Goal: Transaction & Acquisition: Purchase product/service

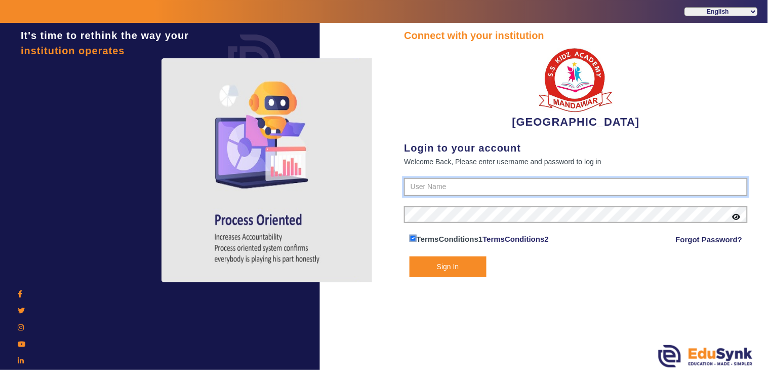
type input "9928895959"
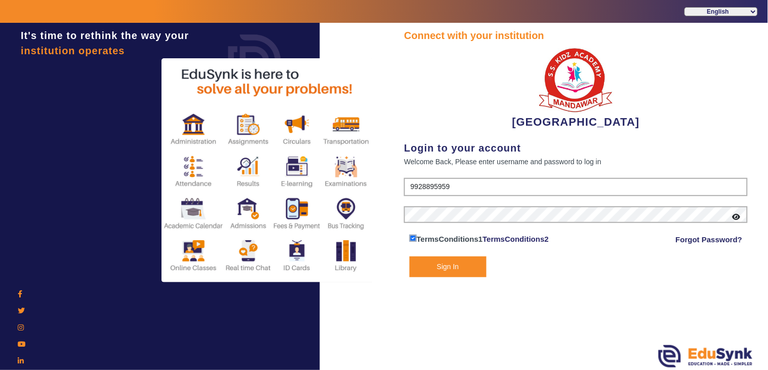
click at [424, 288] on div "Connect with your institution SANTIANS INTERNATIONAL SCHOOL Login to your accou…" at bounding box center [576, 197] width 384 height 349
click at [423, 274] on button "Sign In" at bounding box center [448, 266] width 77 height 21
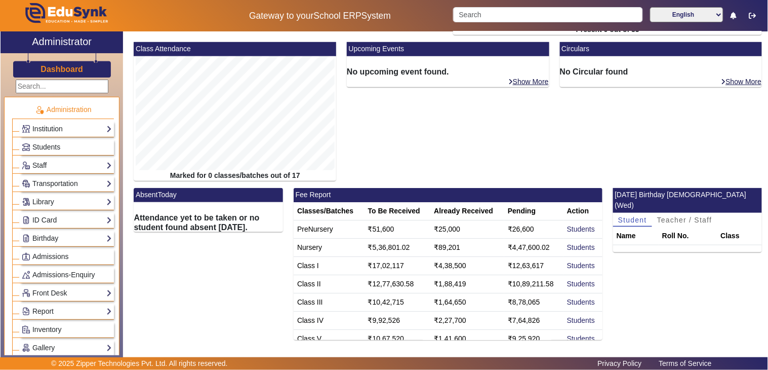
scroll to position [195, 0]
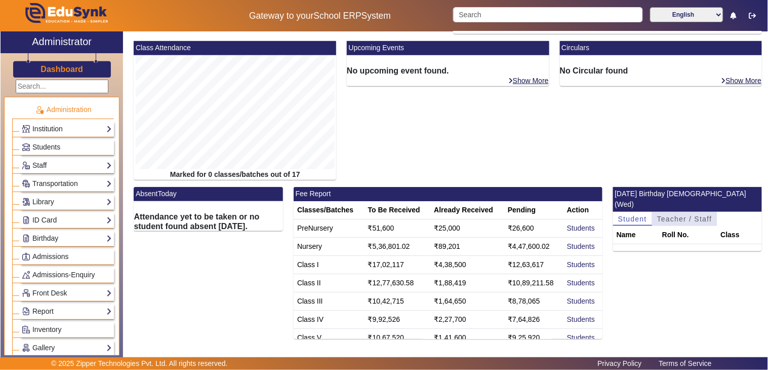
click at [669, 215] on span "Teacher / Staff" at bounding box center [684, 218] width 55 height 7
click at [634, 215] on span "Student" at bounding box center [632, 218] width 29 height 7
click at [665, 215] on span "Teacher / Staff" at bounding box center [684, 218] width 55 height 7
click at [631, 215] on span "Student" at bounding box center [632, 218] width 29 height 7
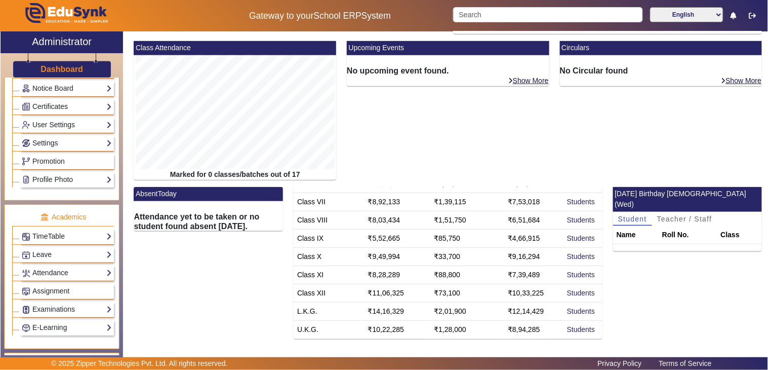
scroll to position [450, 0]
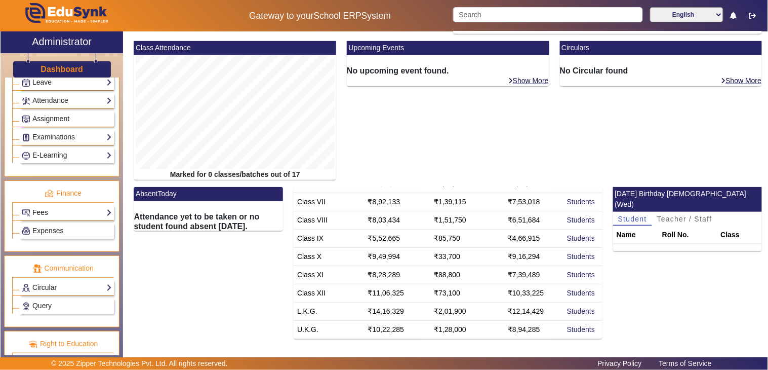
click at [52, 217] on link "Fees" at bounding box center [67, 213] width 90 height 12
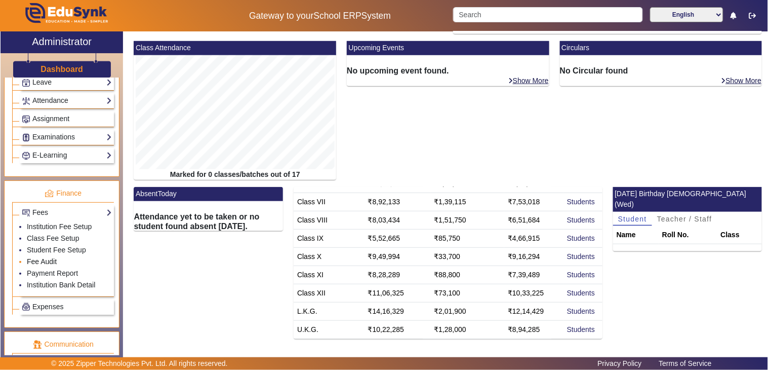
click at [47, 262] on link "Fee Audit" at bounding box center [42, 261] width 30 height 8
click at [662, 215] on span "Teacher / Staff" at bounding box center [684, 218] width 55 height 7
click at [634, 215] on span "Student" at bounding box center [632, 218] width 29 height 7
click at [660, 215] on span "Teacher / Staff" at bounding box center [684, 218] width 55 height 7
click at [623, 215] on span "Student" at bounding box center [632, 218] width 29 height 7
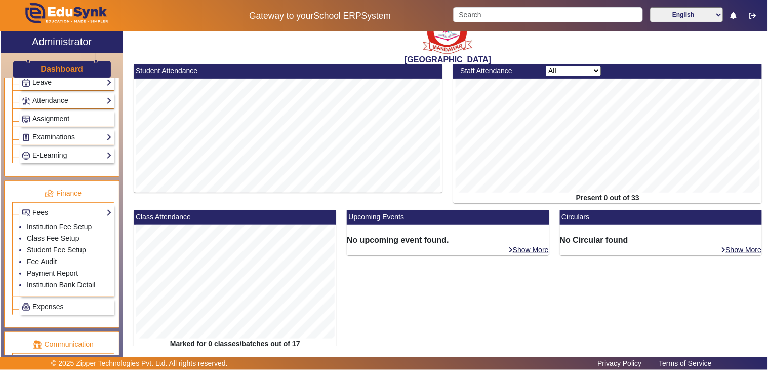
scroll to position [0, 0]
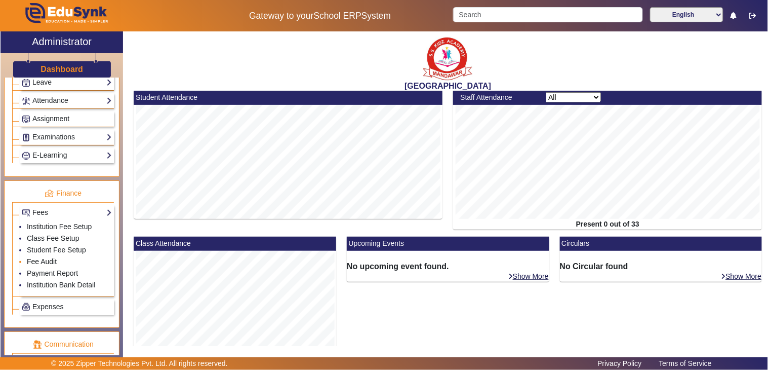
click at [43, 261] on link "Fee Audit" at bounding box center [42, 261] width 30 height 8
click at [37, 264] on link "Fee Audit" at bounding box center [42, 261] width 30 height 8
drag, startPoint x: 46, startPoint y: 258, endPoint x: 45, endPoint y: 264, distance: 6.3
click at [46, 259] on li "Fee Audit" at bounding box center [69, 262] width 85 height 12
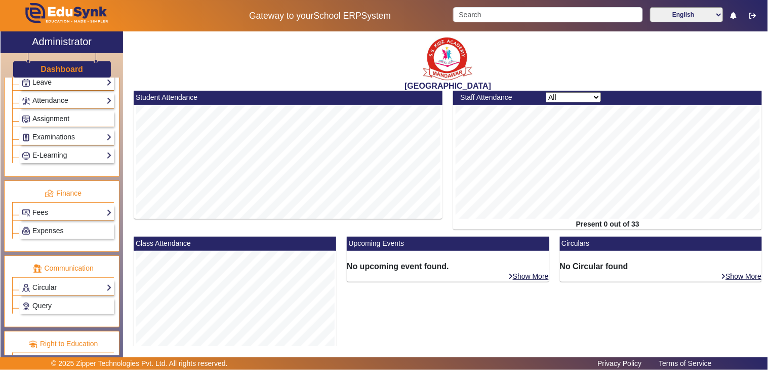
click at [49, 220] on div "Fees Institution Fee Setup Class Fee Setup Student Fee Setup Fee Audit Payment …" at bounding box center [67, 213] width 94 height 16
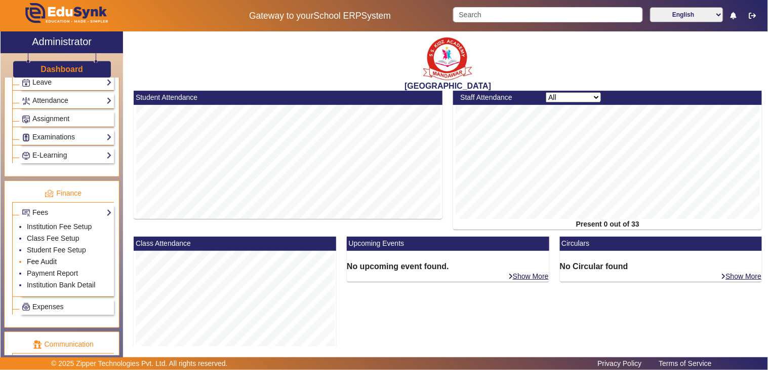
click at [39, 265] on link "Fee Audit" at bounding box center [42, 261] width 30 height 8
click at [43, 262] on link "Fee Audit" at bounding box center [42, 261] width 30 height 8
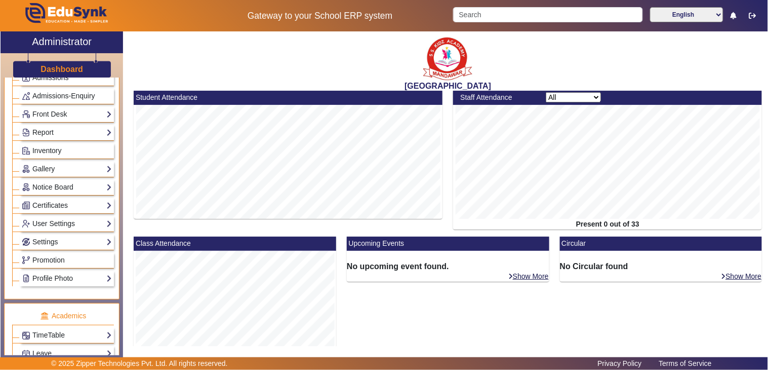
scroll to position [482, 0]
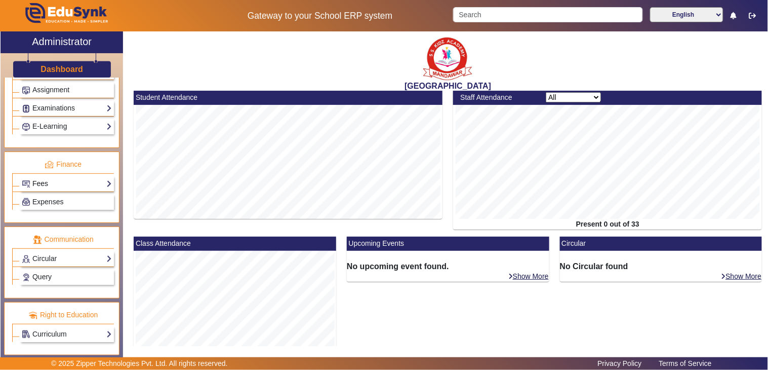
click at [56, 187] on link "Fees" at bounding box center [67, 184] width 90 height 12
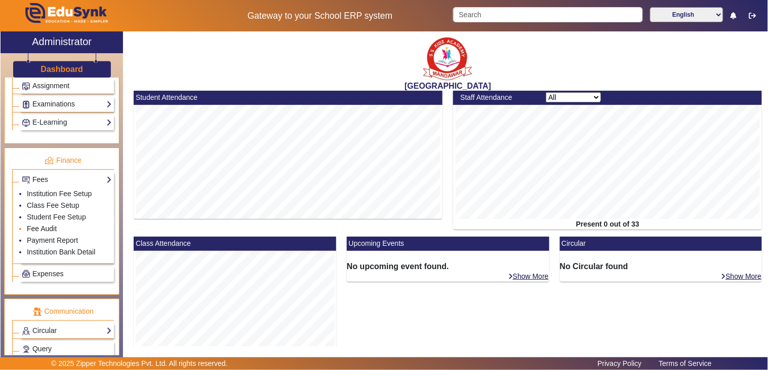
click at [39, 232] on link "Fee Audit" at bounding box center [42, 228] width 30 height 8
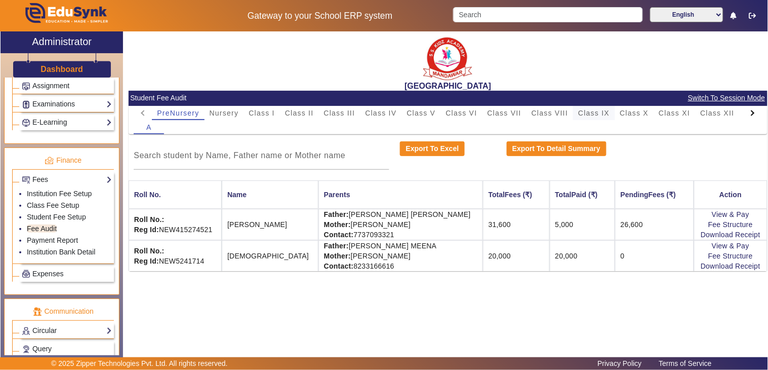
click at [603, 115] on span "Class IX" at bounding box center [593, 112] width 31 height 7
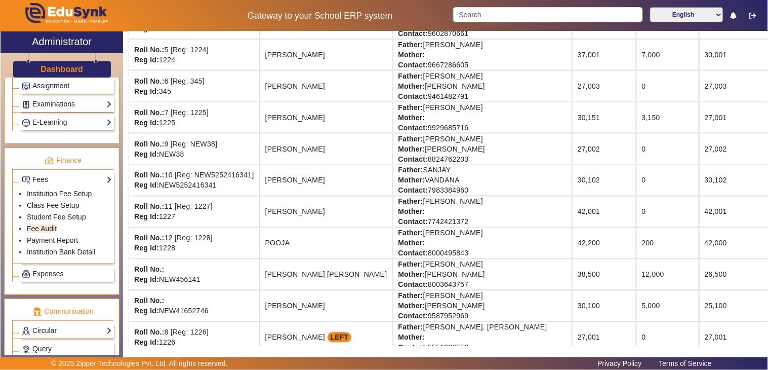
scroll to position [358, 55]
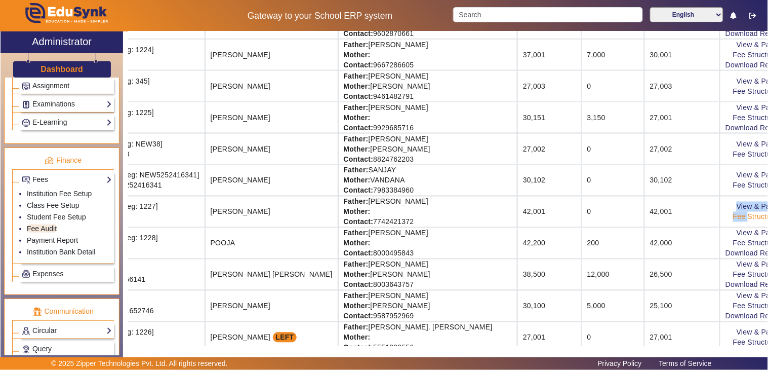
click at [765, 214] on div "[GEOGRAPHIC_DATA] Student Fee Audit Switch To Session Mode PreNursery Nursery C…" at bounding box center [448, 188] width 639 height 314
click at [737, 208] on link "View & Pay" at bounding box center [755, 207] width 37 height 8
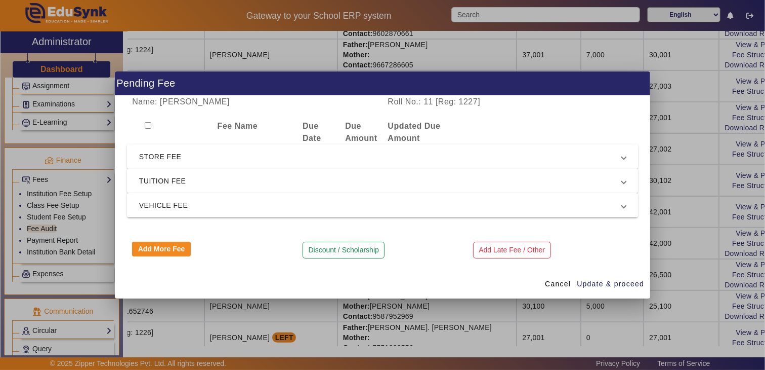
click at [153, 159] on span "STORE FEE" at bounding box center [380, 156] width 483 height 12
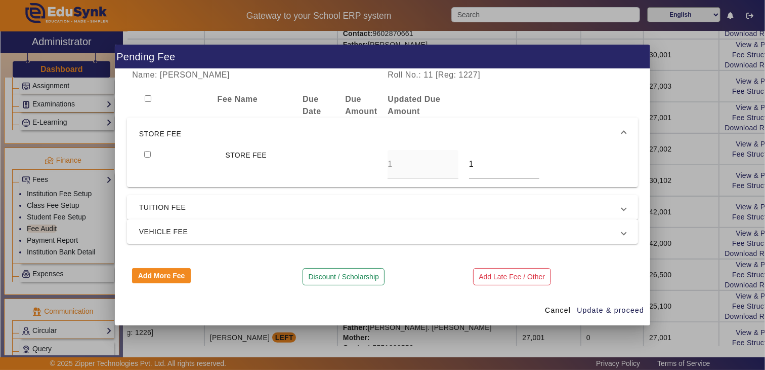
click at [144, 151] on input "checkbox" at bounding box center [147, 154] width 7 height 7
checkbox input "true"
click at [423, 166] on div "STORE FEE 1 1" at bounding box center [382, 164] width 487 height 29
type input "200"
click at [613, 309] on span "Update & proceed" at bounding box center [610, 310] width 67 height 11
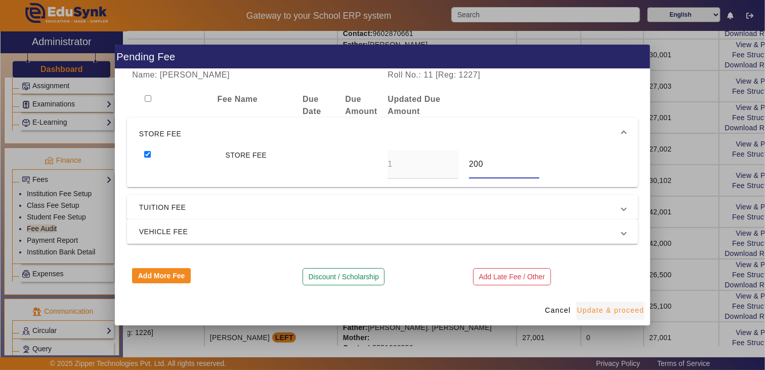
type input "200"
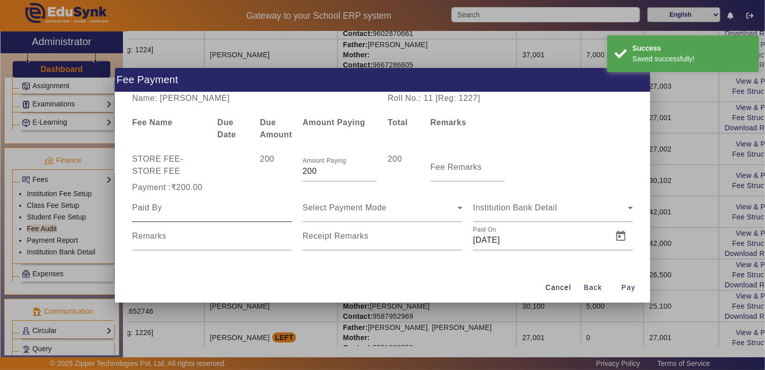
click at [191, 210] on input at bounding box center [212, 208] width 160 height 12
type input "pawan"
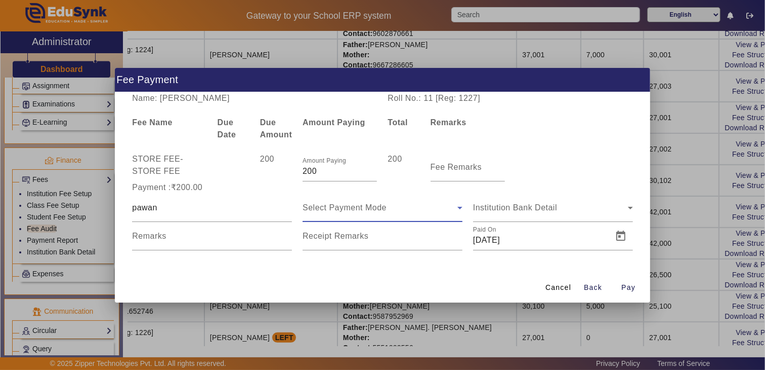
click at [343, 206] on span "Select Payment Mode" at bounding box center [345, 207] width 84 height 9
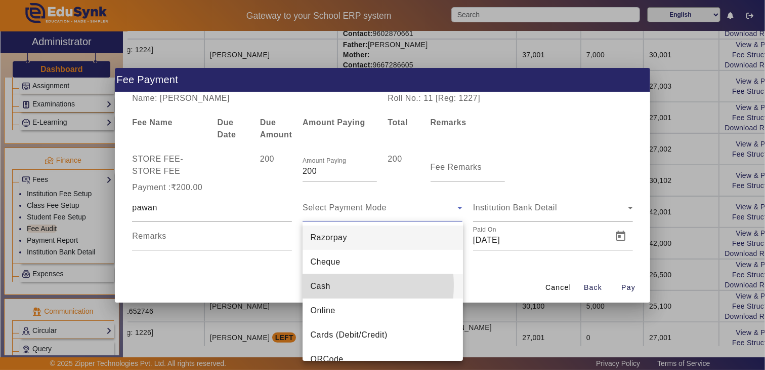
click at [328, 285] on span "Cash" at bounding box center [321, 286] width 20 height 12
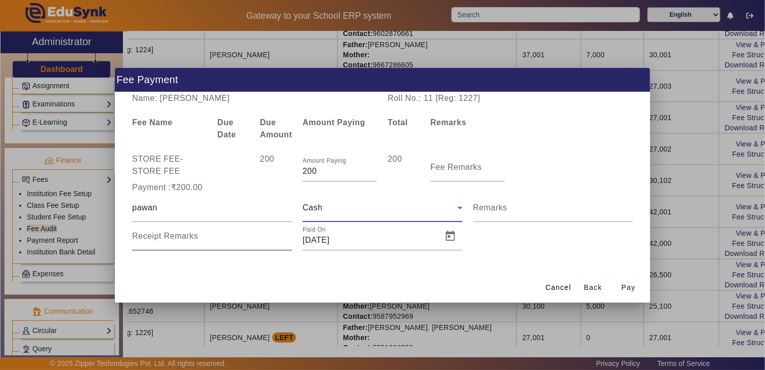
click at [180, 228] on div "Receipt Remarks" at bounding box center [212, 236] width 160 height 28
click at [188, 235] on input "Receipt Remarks" at bounding box center [212, 240] width 160 height 12
type input "BY [PERSON_NAME]"
click at [438, 235] on div at bounding box center [449, 236] width 26 height 24
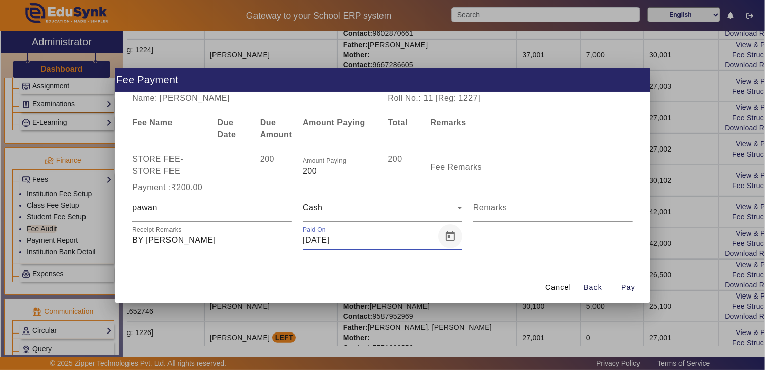
click at [459, 231] on span "Open calendar" at bounding box center [450, 236] width 24 height 24
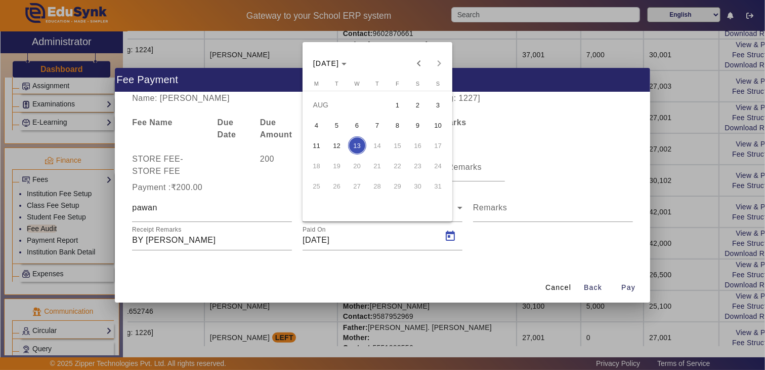
click at [339, 148] on span "12" at bounding box center [337, 145] width 18 height 18
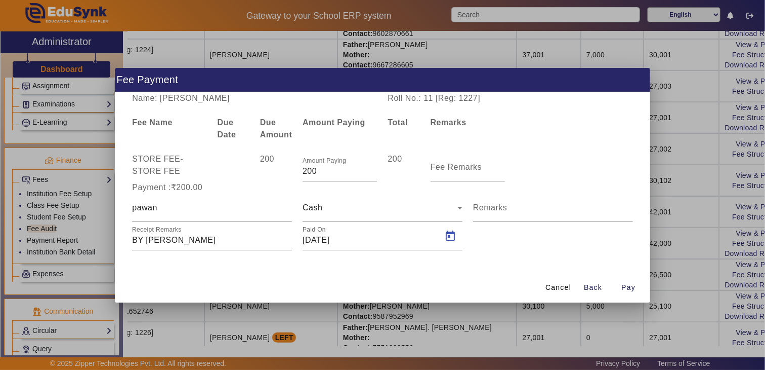
type input "[DATE]"
click at [629, 289] on span "Pay" at bounding box center [629, 287] width 14 height 11
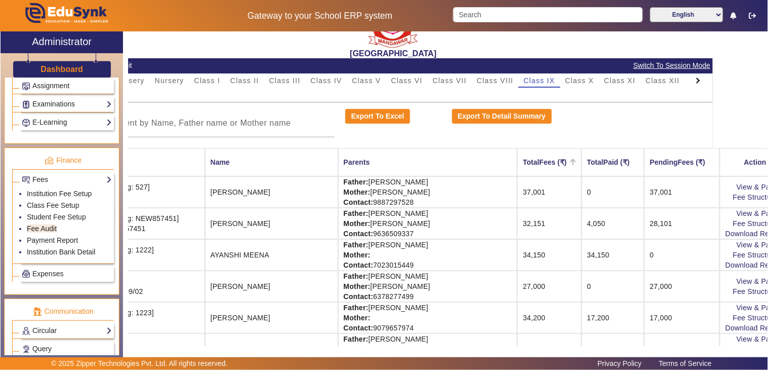
scroll to position [0, 55]
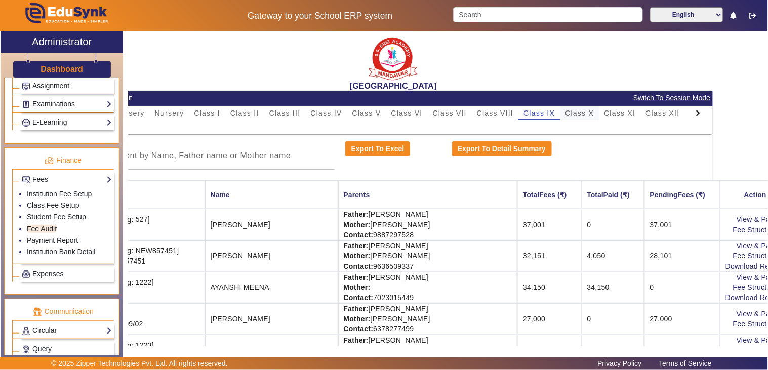
click at [580, 112] on span "Class X" at bounding box center [580, 112] width 29 height 7
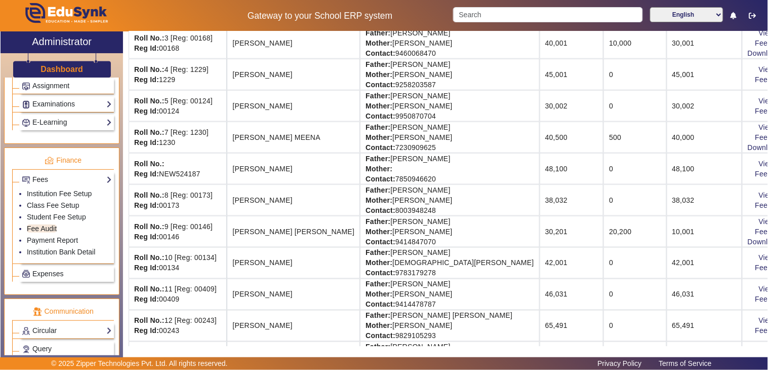
scroll to position [281, 0]
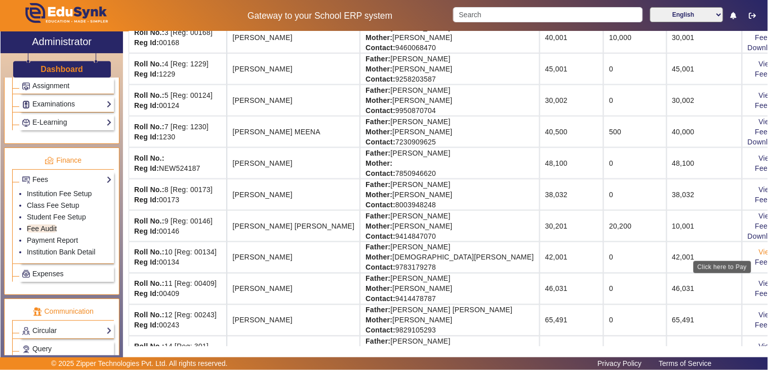
click at [759, 254] on link "View & Pay" at bounding box center [777, 252] width 37 height 8
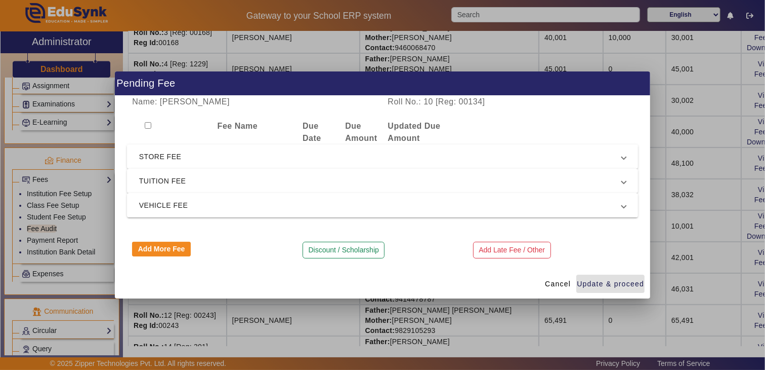
click at [162, 158] on span "STORE FEE" at bounding box center [380, 156] width 483 height 12
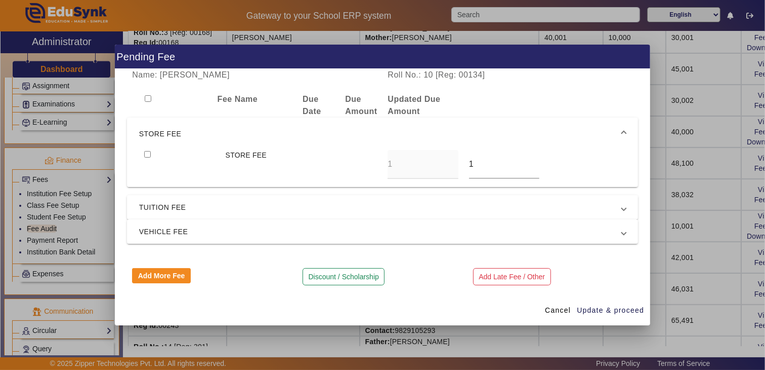
click at [148, 154] on input "checkbox" at bounding box center [147, 154] width 7 height 7
checkbox input "true"
type input "200"
drag, startPoint x: 608, startPoint y: 309, endPoint x: 545, endPoint y: 315, distance: 63.1
click at [608, 310] on span "Update & proceed" at bounding box center [610, 310] width 67 height 11
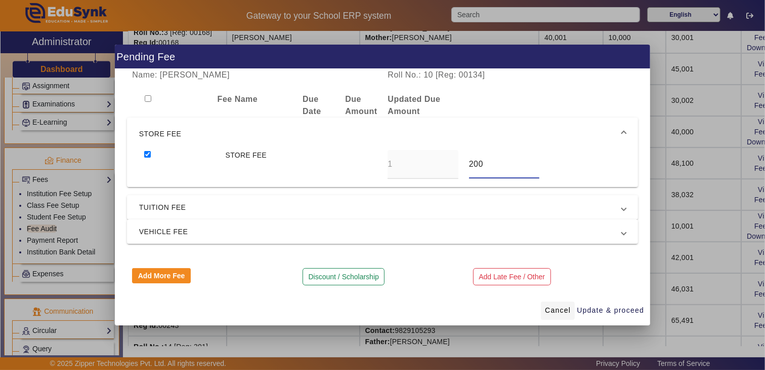
type input "200"
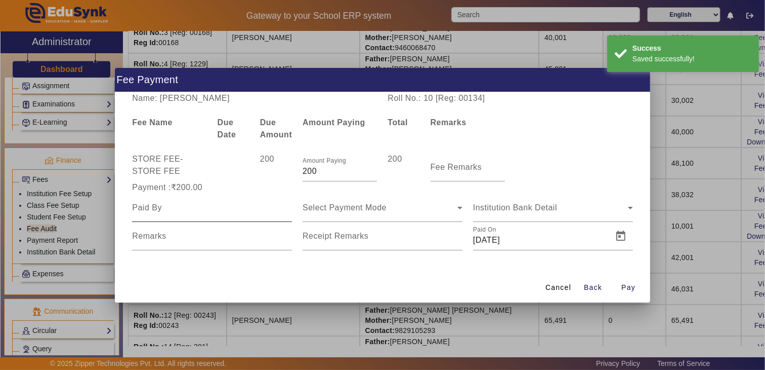
click at [178, 210] on input at bounding box center [212, 208] width 160 height 12
type input "[PERSON_NAME]"
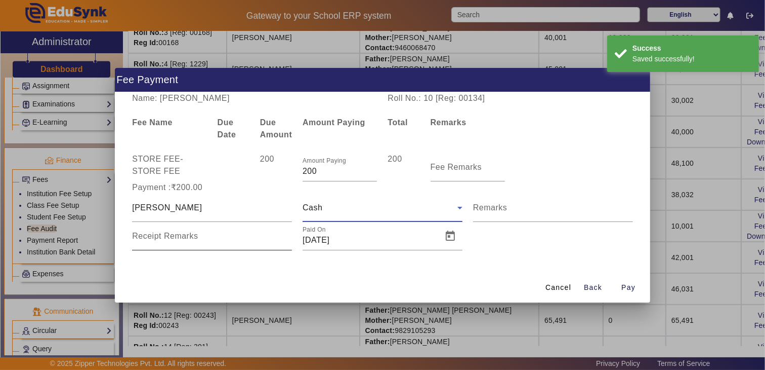
click at [170, 246] on div "Receipt Remarks" at bounding box center [212, 236] width 160 height 28
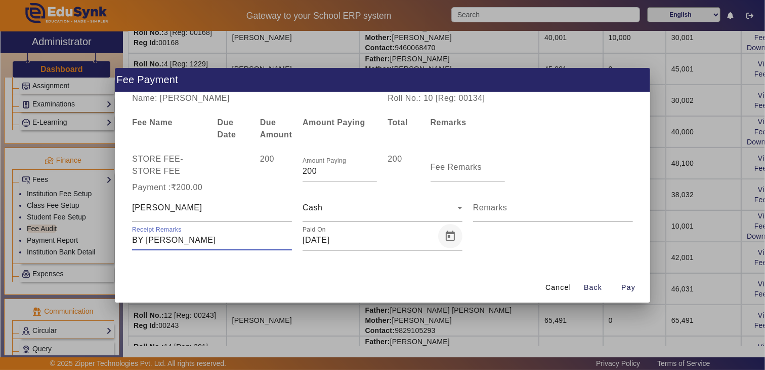
type input "BY [PERSON_NAME]"
click at [453, 239] on span "Open calendar" at bounding box center [450, 236] width 24 height 24
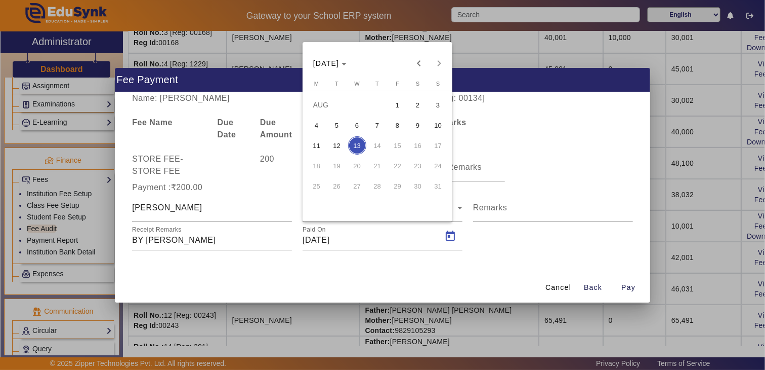
click at [338, 143] on span "12" at bounding box center [337, 145] width 18 height 18
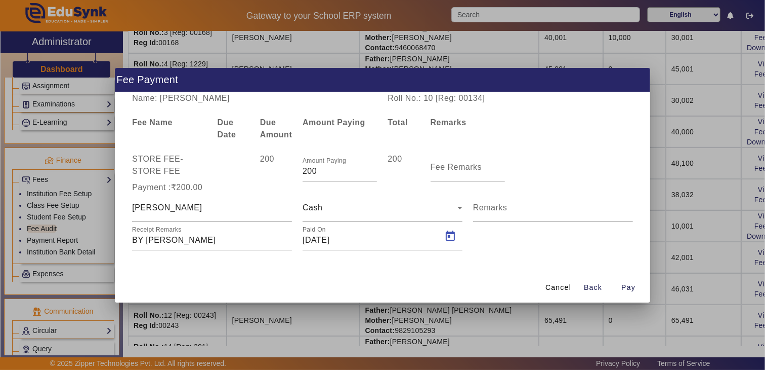
type input "[DATE]"
click at [634, 281] on span "button" at bounding box center [629, 287] width 32 height 24
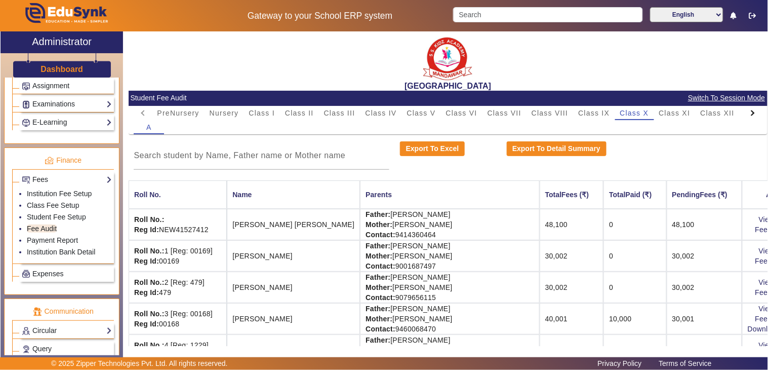
scroll to position [56, 0]
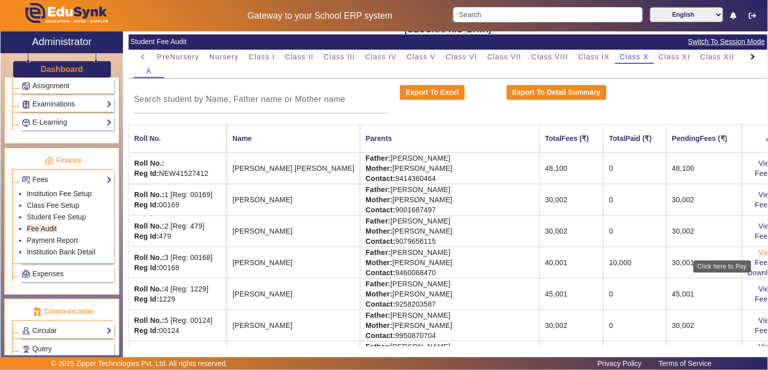
click at [759, 251] on link "View & Pay" at bounding box center [777, 252] width 37 height 8
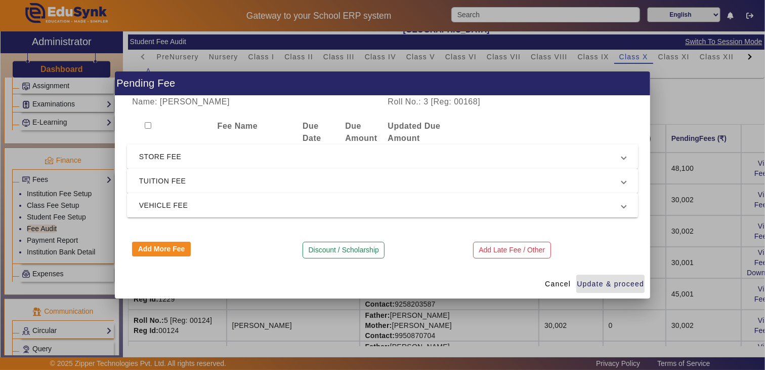
click at [175, 174] on mat-expansion-panel-header "TUITION FEE" at bounding box center [382, 181] width 511 height 24
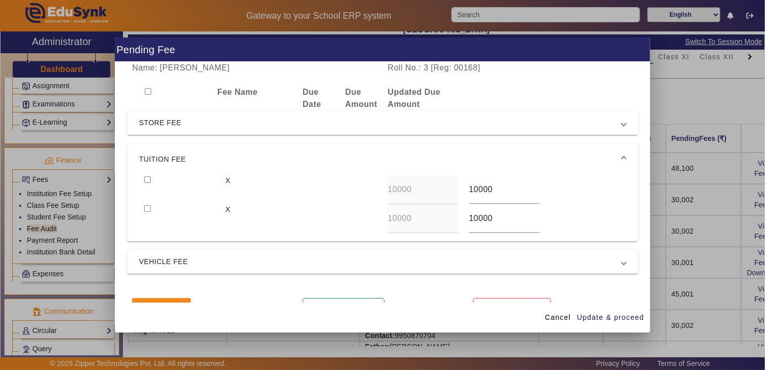
click at [160, 118] on span "STORE FEE" at bounding box center [380, 122] width 483 height 12
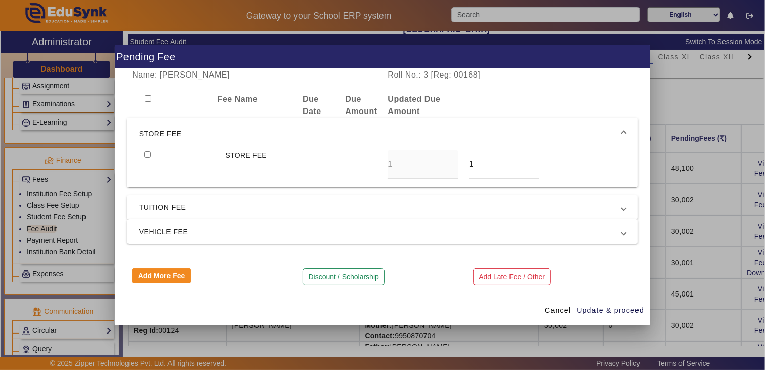
click at [145, 154] on input "checkbox" at bounding box center [147, 154] width 7 height 7
checkbox input "true"
drag, startPoint x: 485, startPoint y: 170, endPoint x: 438, endPoint y: 161, distance: 47.4
click at [438, 161] on div "STORE FEE 1 1" at bounding box center [382, 164] width 487 height 29
type input "200"
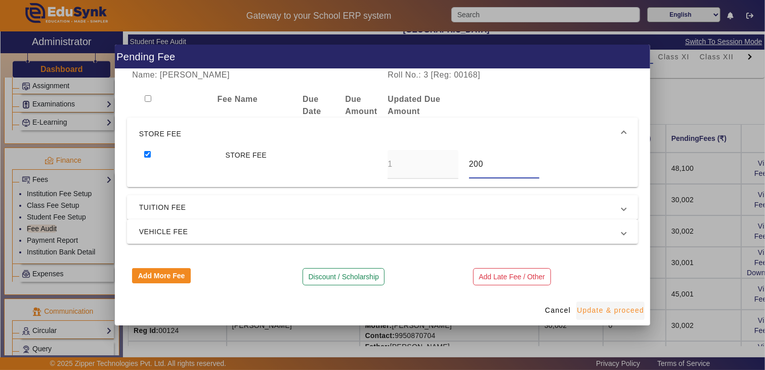
click at [605, 309] on span "Update & proceed" at bounding box center [610, 310] width 67 height 11
type input "200"
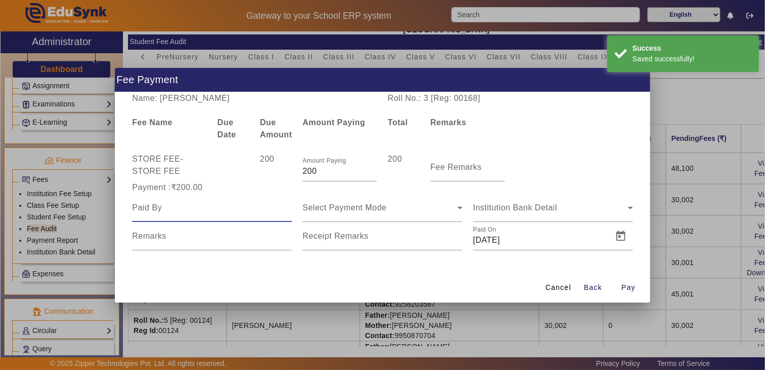
click at [169, 209] on input at bounding box center [212, 208] width 160 height 12
type input "DEEPAK"
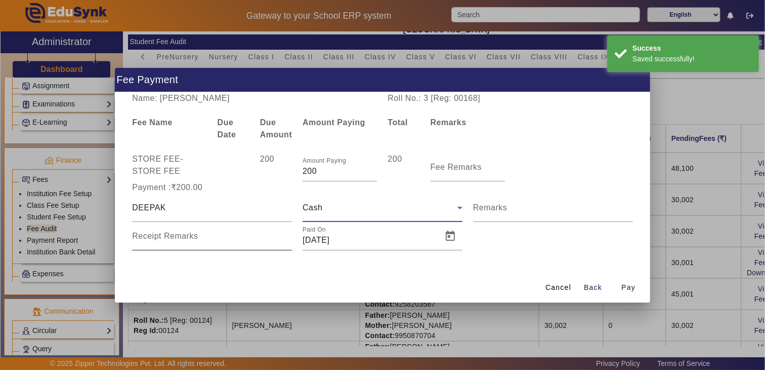
click at [154, 229] on div "Receipt Remarks" at bounding box center [212, 236] width 160 height 28
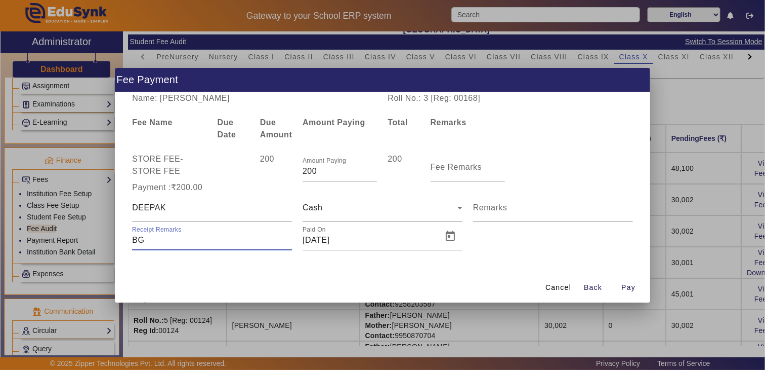
type input "B"
type input "BY [PERSON_NAME]"
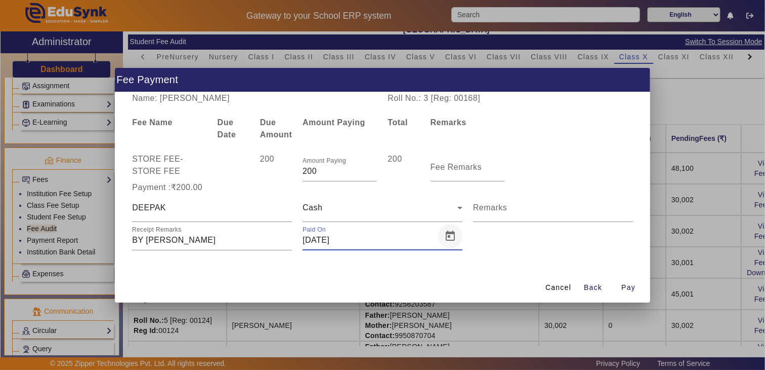
type input "[DATE]"
click at [452, 242] on span "Open calendar" at bounding box center [450, 236] width 24 height 24
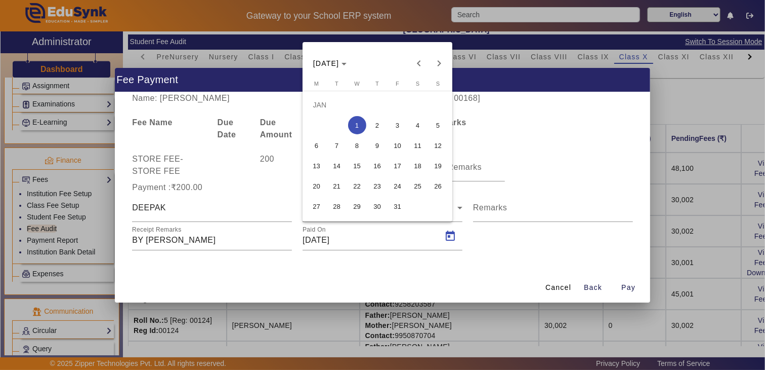
click at [499, 247] on div at bounding box center [382, 185] width 765 height 370
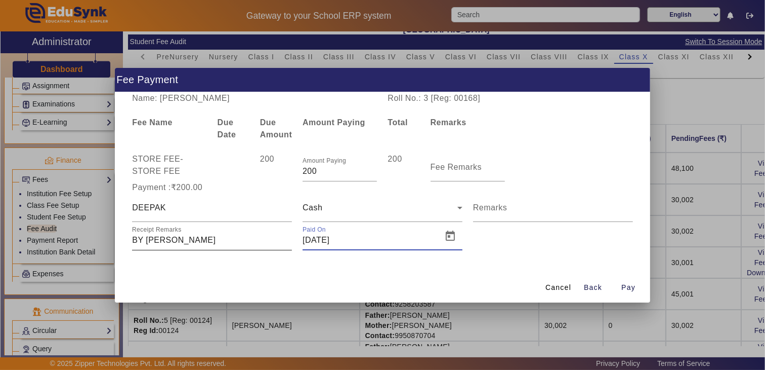
drag, startPoint x: 363, startPoint y: 238, endPoint x: 218, endPoint y: 235, distance: 145.3
click at [218, 235] on div "[PERSON_NAME] Remarks Receipt Remarks Paid On [DATE]" at bounding box center [382, 221] width 511 height 57
click at [453, 229] on span "Open calendar" at bounding box center [450, 236] width 24 height 24
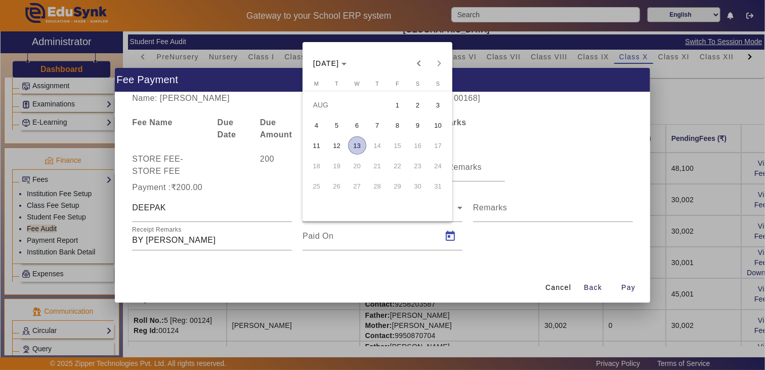
click at [334, 144] on span "12" at bounding box center [337, 145] width 18 height 18
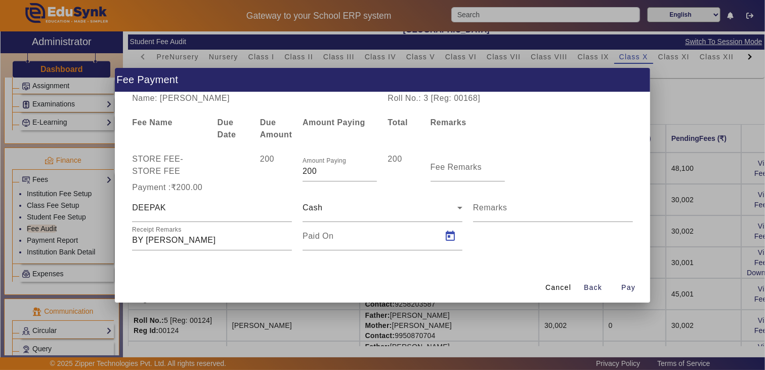
type input "[DATE]"
click at [634, 288] on span "Pay" at bounding box center [629, 287] width 14 height 11
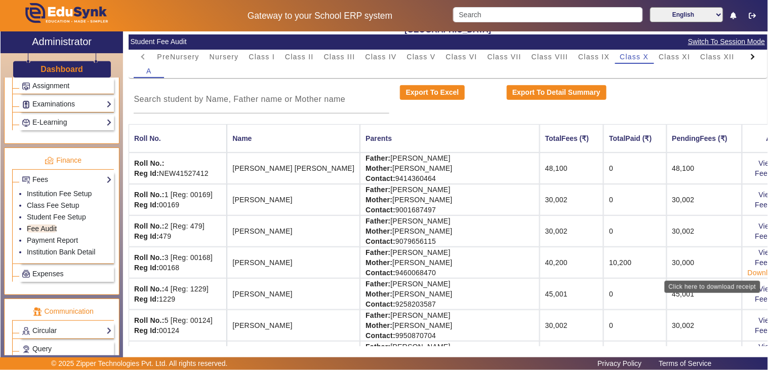
click at [748, 274] on link "Download Receipt" at bounding box center [778, 272] width 60 height 8
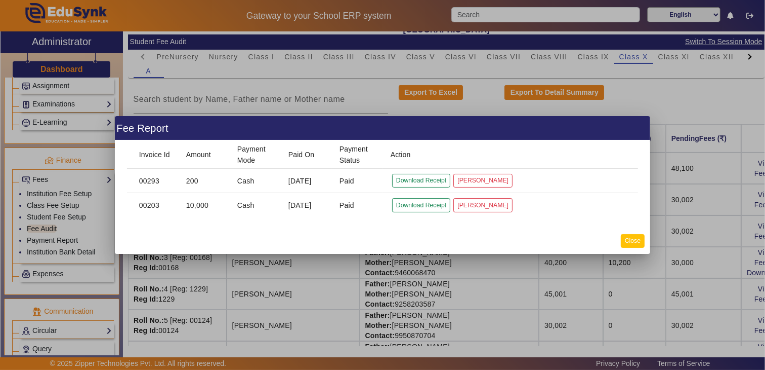
click at [633, 243] on button "Close" at bounding box center [633, 241] width 24 height 14
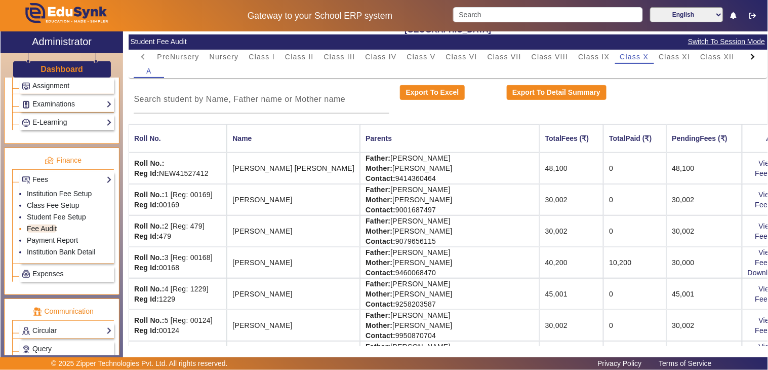
click at [39, 228] on link "Fee Audit" at bounding box center [42, 228] width 30 height 8
drag, startPoint x: 486, startPoint y: 7, endPoint x: 477, endPoint y: 2, distance: 10.0
click at [486, 8] on input "Search" at bounding box center [547, 14] width 189 height 15
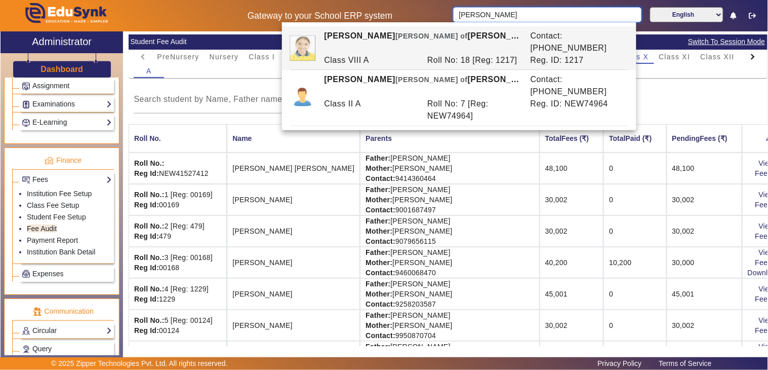
scroll to position [0, 0]
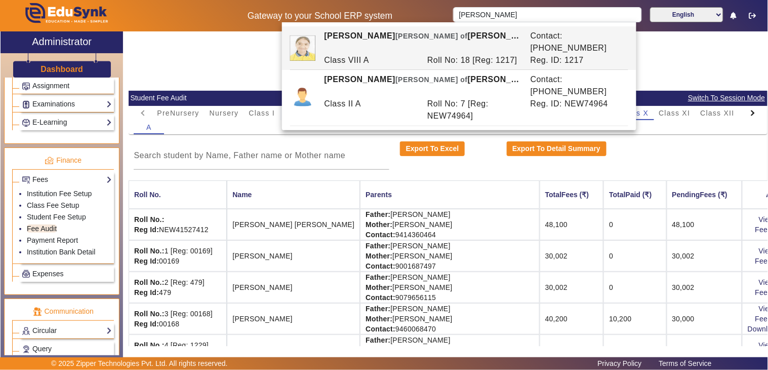
click at [293, 115] on span "Class II" at bounding box center [299, 112] width 29 height 7
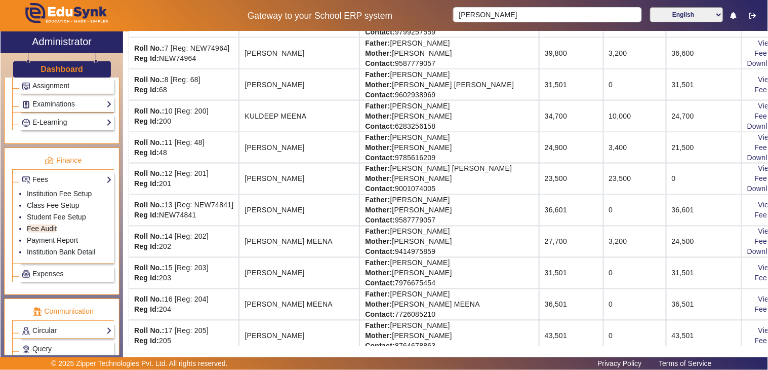
scroll to position [340, 0]
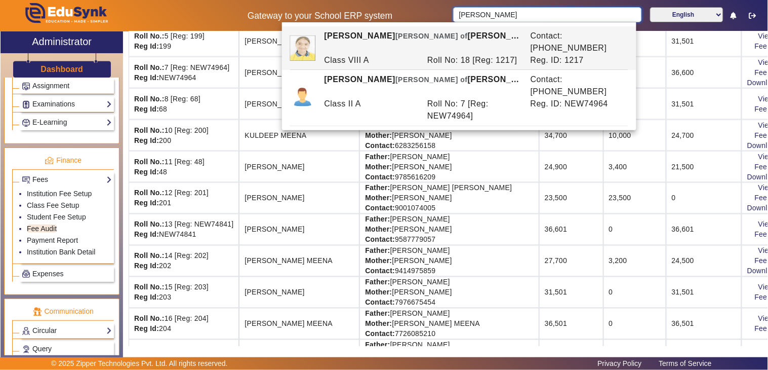
drag, startPoint x: 512, startPoint y: 16, endPoint x: 357, endPoint y: 18, distance: 155.4
click at [330, 13] on div "Gateway to your School ERP system [PERSON_NAME] English हिंदी (Hindi) ಕನ್ನಡ (Ka…" at bounding box center [384, 15] width 767 height 31
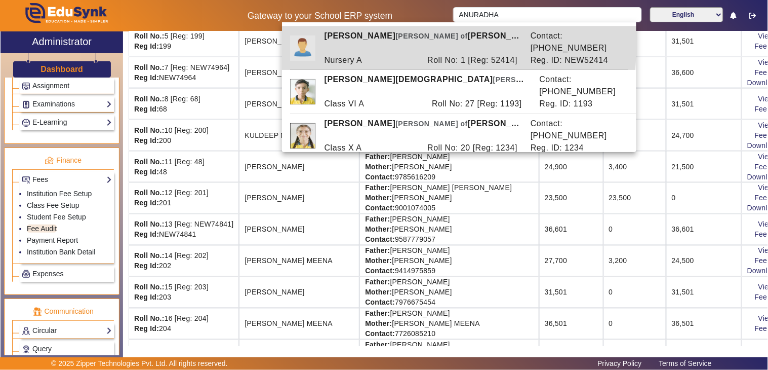
click at [418, 54] on div "Nursery A" at bounding box center [370, 60] width 103 height 12
type input "[PERSON_NAME]"
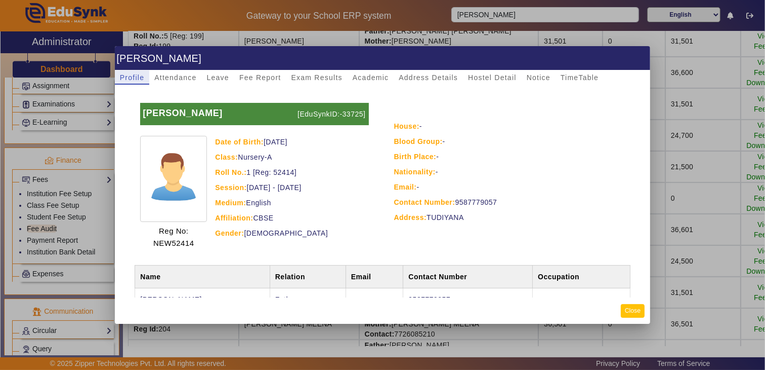
click at [631, 311] on button "Close" at bounding box center [633, 311] width 24 height 14
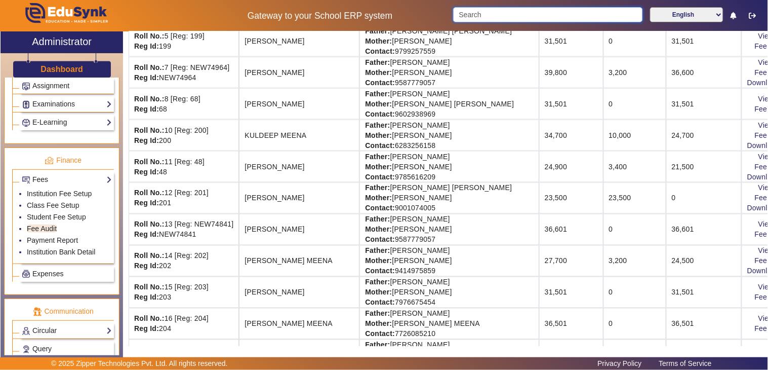
click at [513, 16] on input "Search" at bounding box center [547, 14] width 189 height 15
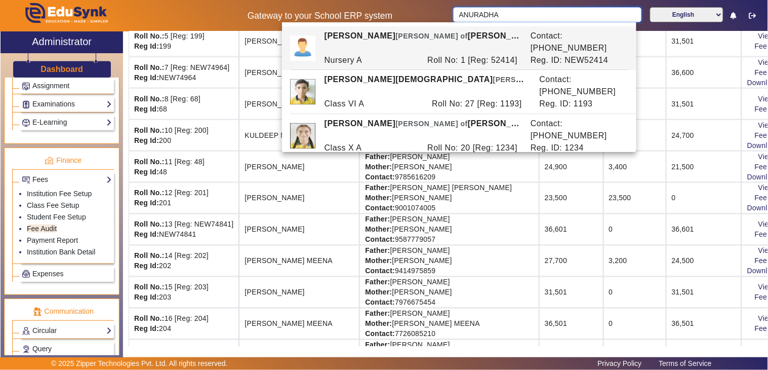
type input "ANURADHA"
click at [326, 178] on td "[PERSON_NAME]" at bounding box center [299, 166] width 120 height 31
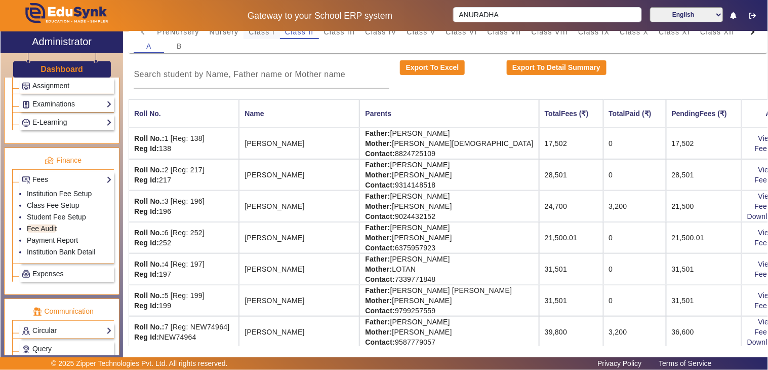
scroll to position [0, 0]
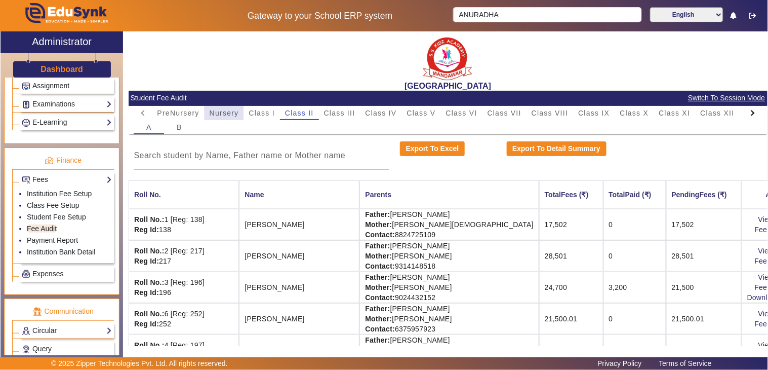
drag, startPoint x: 224, startPoint y: 112, endPoint x: 225, endPoint y: 118, distance: 6.2
click at [224, 113] on span "Nursery" at bounding box center [224, 112] width 29 height 7
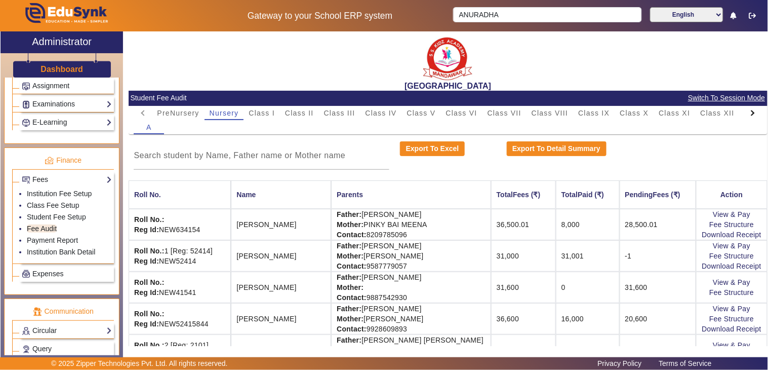
scroll to position [112, 0]
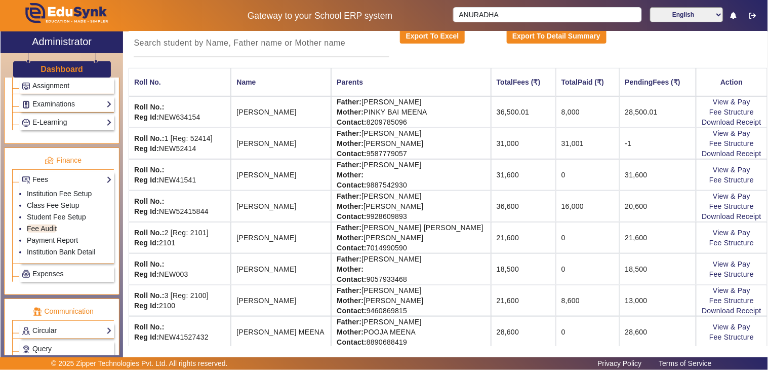
drag, startPoint x: 478, startPoint y: 143, endPoint x: 626, endPoint y: 140, distance: 147.9
click at [626, 140] on tr "Roll No.: 1 [Reg: 52414] Reg Id: NEW52414 [PERSON_NAME] Father: [PERSON_NAME] M…" at bounding box center [448, 143] width 639 height 31
click at [461, 139] on td "Father: [PERSON_NAME] Mother: [PERSON_NAME] Contact: [PHONE_NUMBER]" at bounding box center [411, 143] width 160 height 31
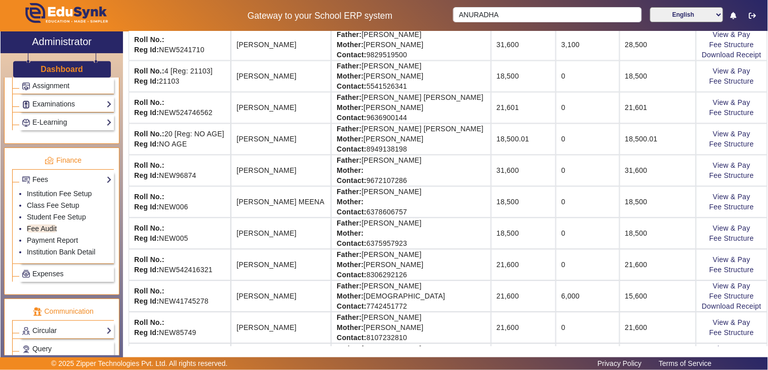
scroll to position [562, 0]
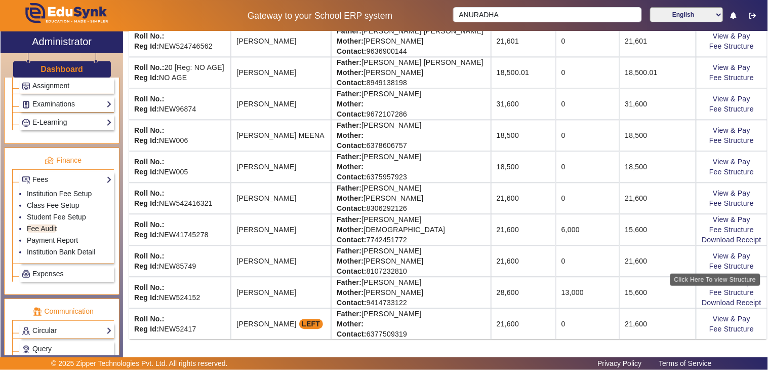
drag, startPoint x: 130, startPoint y: 136, endPoint x: 685, endPoint y: 237, distance: 564.0
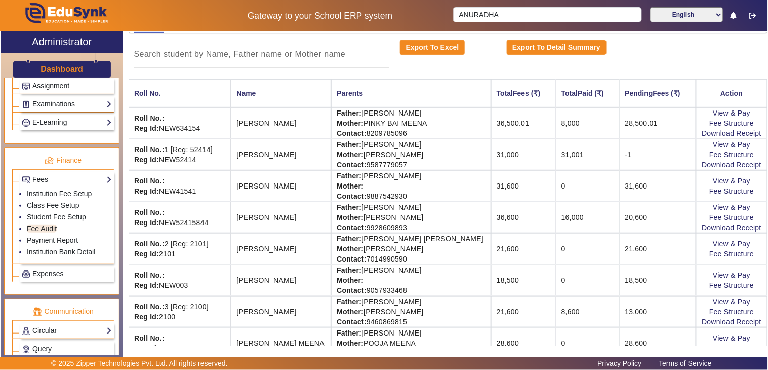
scroll to position [0, 0]
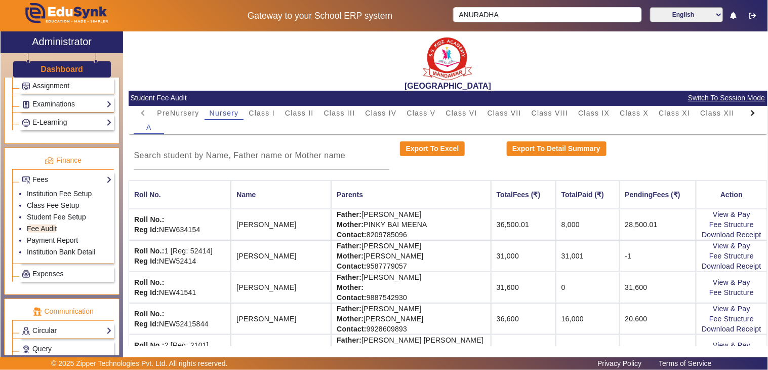
click at [402, 276] on td "Father: [PERSON_NAME] Mother: Contact: [PHONE_NUMBER]" at bounding box center [411, 286] width 160 height 31
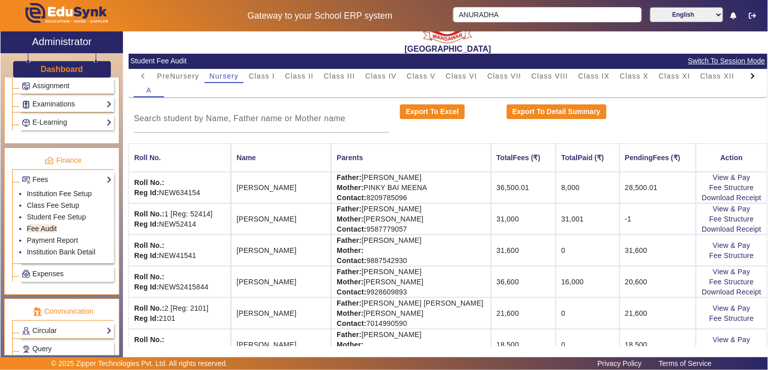
scroll to position [56, 0]
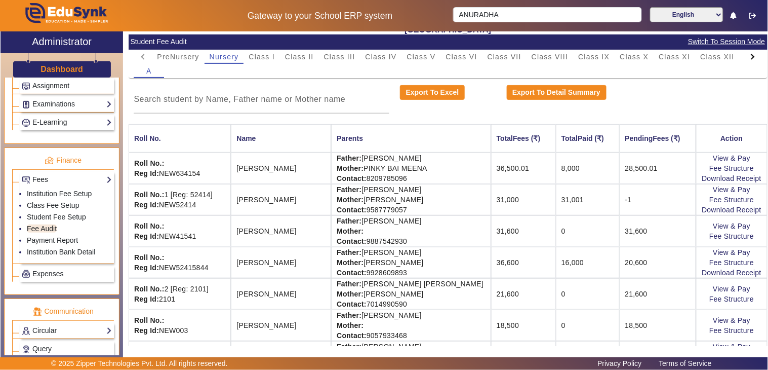
drag, startPoint x: 135, startPoint y: 140, endPoint x: 449, endPoint y: 206, distance: 320.1
click at [449, 205] on td "Father: [PERSON_NAME] Mother: [PERSON_NAME] Contact: [PHONE_NUMBER]" at bounding box center [411, 199] width 160 height 31
drag, startPoint x: 137, startPoint y: 135, endPoint x: 439, endPoint y: 229, distance: 316.6
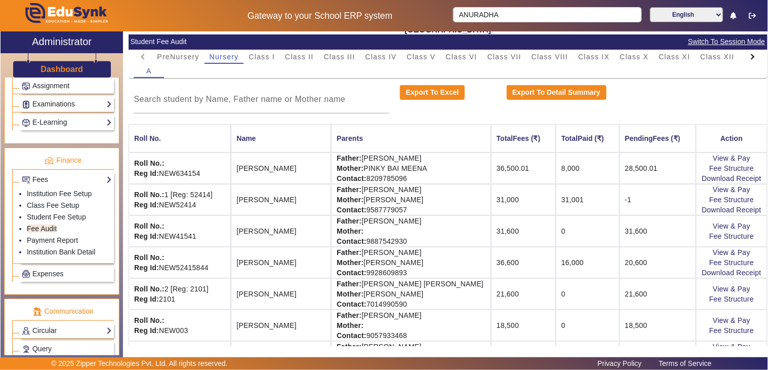
click at [441, 221] on td "Father: [PERSON_NAME] Mother: Contact: [PHONE_NUMBER]" at bounding box center [411, 230] width 160 height 31
click at [215, 224] on td "Roll No.: Reg Id: NEW41541" at bounding box center [180, 230] width 103 height 31
drag, startPoint x: 133, startPoint y: 134, endPoint x: 735, endPoint y: 326, distance: 631.8
click at [735, 326] on body "Gateway to your School ERP system ANURADHA English हिंदी (Hindi) ಕನ್ನಡ (Kannada…" at bounding box center [384, 185] width 768 height 370
drag, startPoint x: 627, startPoint y: 296, endPoint x: 628, endPoint y: 303, distance: 6.7
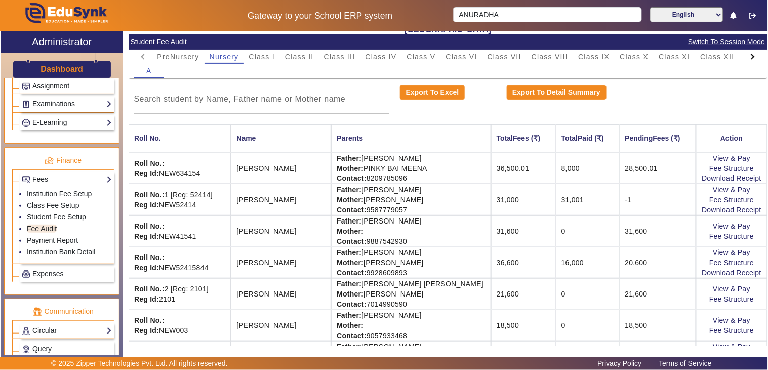
click at [627, 297] on td "21,600" at bounding box center [658, 293] width 76 height 31
click at [491, 247] on td "36,600" at bounding box center [523, 262] width 65 height 31
click at [464, 231] on td "Father: [PERSON_NAME] Mother: Contact: [PHONE_NUMBER]" at bounding box center [411, 230] width 160 height 31
click at [463, 231] on td "Father: [PERSON_NAME] Mother: Contact: [PHONE_NUMBER]" at bounding box center [411, 230] width 160 height 31
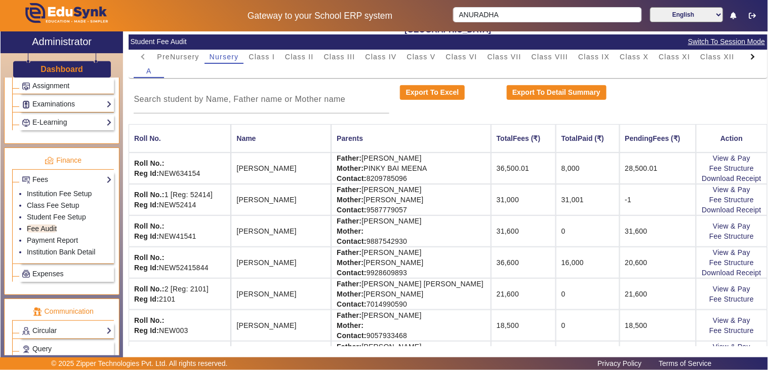
click at [448, 196] on td "Father: [PERSON_NAME] Mother: [PERSON_NAME] Contact: [PHONE_NUMBER]" at bounding box center [411, 199] width 160 height 31
drag, startPoint x: 448, startPoint y: 196, endPoint x: 446, endPoint y: 173, distance: 23.3
click at [448, 195] on td "Father: [PERSON_NAME] Mother: [PERSON_NAME] Contact: [PHONE_NUMBER]" at bounding box center [411, 199] width 160 height 31
click at [443, 160] on td "Father: [PERSON_NAME] Mother: [PERSON_NAME] Contact: [PHONE_NUMBER]" at bounding box center [411, 167] width 160 height 31
click at [453, 174] on td "Father: [PERSON_NAME] Mother: [PERSON_NAME] Contact: [PHONE_NUMBER]" at bounding box center [411, 167] width 160 height 31
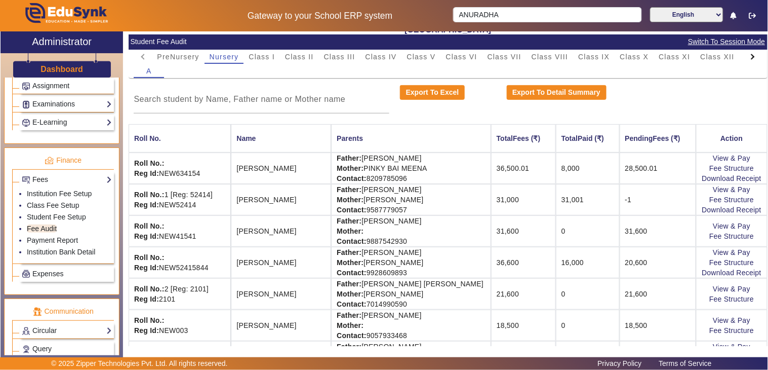
click at [453, 174] on td "Father: [PERSON_NAME] Mother: [PERSON_NAME] Contact: [PHONE_NUMBER]" at bounding box center [411, 167] width 160 height 31
click at [455, 198] on td "Father: [PERSON_NAME] Mother: [PERSON_NAME] Contact: [PHONE_NUMBER]" at bounding box center [411, 199] width 160 height 31
drag, startPoint x: 455, startPoint y: 198, endPoint x: 456, endPoint y: 219, distance: 20.8
click at [455, 201] on td "Father: [PERSON_NAME] Mother: [PERSON_NAME] Contact: [PHONE_NUMBER]" at bounding box center [411, 199] width 160 height 31
click at [456, 230] on td "Father: [PERSON_NAME] Mother: Contact: [PHONE_NUMBER]" at bounding box center [411, 230] width 160 height 31
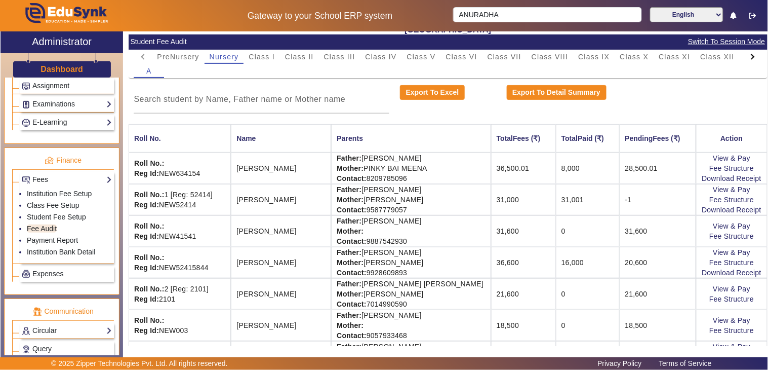
drag, startPoint x: 455, startPoint y: 262, endPoint x: 449, endPoint y: 303, distance: 41.0
click at [455, 265] on td "Father: [PERSON_NAME] Mother: [PERSON_NAME] Contact: [PHONE_NUMBER]" at bounding box center [411, 262] width 160 height 31
click at [449, 303] on td "Father: [PERSON_NAME] [PERSON_NAME] Mother: [PERSON_NAME] Contact: [PHONE_NUMBE…" at bounding box center [411, 293] width 160 height 31
click at [458, 333] on td "Father: [PERSON_NAME] Mother: Contact: [PHONE_NUMBER]" at bounding box center [411, 324] width 160 height 31
drag, startPoint x: 448, startPoint y: 289, endPoint x: 443, endPoint y: 265, distance: 24.2
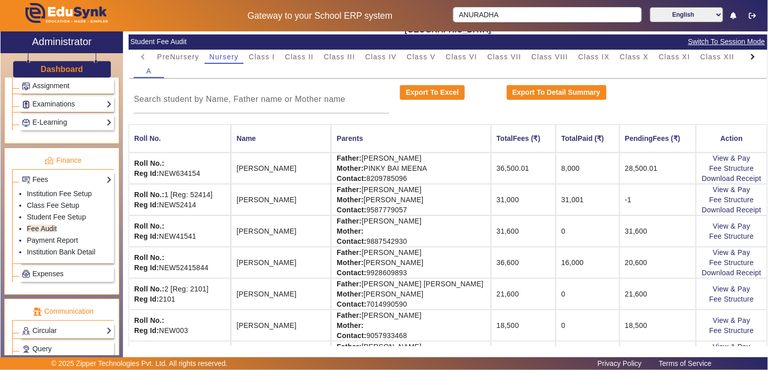
click at [448, 289] on td "Father: [PERSON_NAME] [PERSON_NAME] Mother: [PERSON_NAME] Contact: [PHONE_NUMBE…" at bounding box center [411, 293] width 160 height 31
drag, startPoint x: 443, startPoint y: 265, endPoint x: 441, endPoint y: 236, distance: 28.9
click at [443, 264] on td "Father: [PERSON_NAME] Mother: [PERSON_NAME] Contact: [PHONE_NUMBER]" at bounding box center [411, 262] width 160 height 31
click at [436, 223] on td "Father: [PERSON_NAME] Mother: Contact: [PHONE_NUMBER]" at bounding box center [411, 230] width 160 height 31
click at [441, 195] on td "Father: [PERSON_NAME] Mother: [PERSON_NAME] Contact: [PHONE_NUMBER]" at bounding box center [411, 199] width 160 height 31
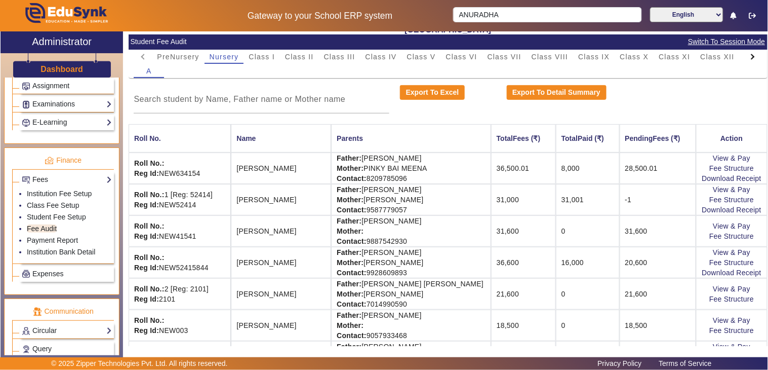
click at [446, 169] on td "Father: [PERSON_NAME] Mother: [PERSON_NAME] Contact: [PHONE_NUMBER]" at bounding box center [411, 167] width 160 height 31
drag, startPoint x: 446, startPoint y: 188, endPoint x: 446, endPoint y: 212, distance: 23.3
click at [446, 193] on td "Father: [PERSON_NAME] Mother: [PERSON_NAME] Contact: [PHONE_NUMBER]" at bounding box center [411, 199] width 160 height 31
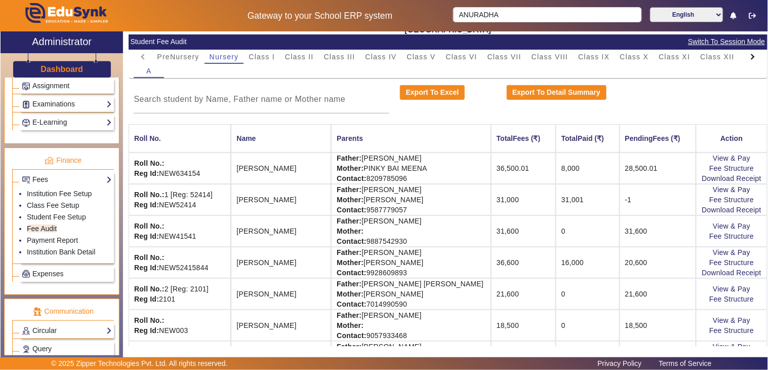
click at [439, 233] on td "Father: [PERSON_NAME] Mother: Contact: [PHONE_NUMBER]" at bounding box center [411, 230] width 160 height 31
click at [438, 241] on td "Father: [PERSON_NAME] Mother: Contact: [PHONE_NUMBER]" at bounding box center [411, 230] width 160 height 31
click at [438, 250] on td "Father: [PERSON_NAME] Mother: [PERSON_NAME] Contact: [PHONE_NUMBER]" at bounding box center [411, 262] width 160 height 31
click at [438, 252] on td "Father: [PERSON_NAME] Mother: [PERSON_NAME] Contact: [PHONE_NUMBER]" at bounding box center [411, 262] width 160 height 31
click at [437, 254] on td "Father: [PERSON_NAME] Mother: [PERSON_NAME] Contact: [PHONE_NUMBER]" at bounding box center [411, 262] width 160 height 31
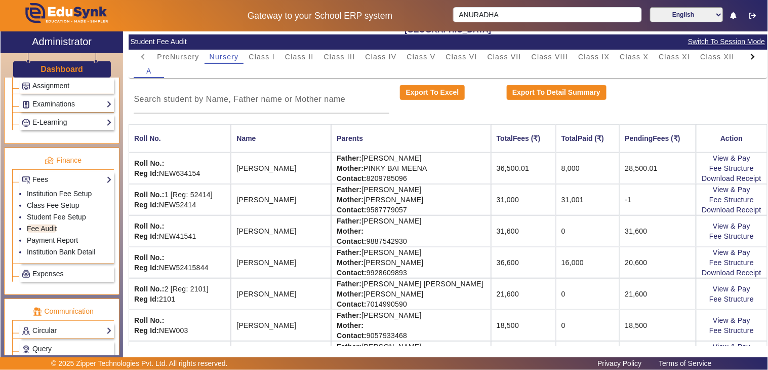
click at [437, 254] on td "Father: [PERSON_NAME] Mother: [PERSON_NAME] Contact: [PHONE_NUMBER]" at bounding box center [411, 262] width 160 height 31
click at [421, 263] on td "Father: [PERSON_NAME] Mother: [PERSON_NAME] Contact: [PHONE_NUMBER]" at bounding box center [411, 262] width 160 height 31
click at [384, 262] on td "Father: [PERSON_NAME] Mother: [PERSON_NAME] Contact: [PHONE_NUMBER]" at bounding box center [411, 262] width 160 height 31
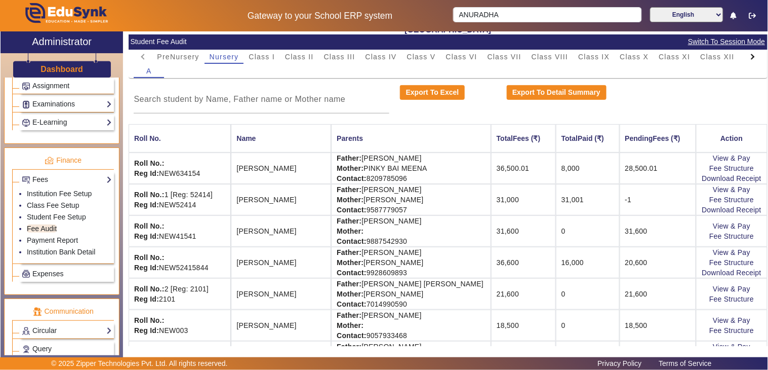
click at [382, 262] on td "Father: [PERSON_NAME] Mother: [PERSON_NAME] Contact: [PHONE_NUMBER]" at bounding box center [411, 262] width 160 height 31
click at [383, 223] on td "Father: [PERSON_NAME] Mother: Contact: [PHONE_NUMBER]" at bounding box center [411, 230] width 160 height 31
click at [387, 188] on td "Father: [PERSON_NAME] Mother: [PERSON_NAME] Contact: [PHONE_NUMBER]" at bounding box center [411, 199] width 160 height 31
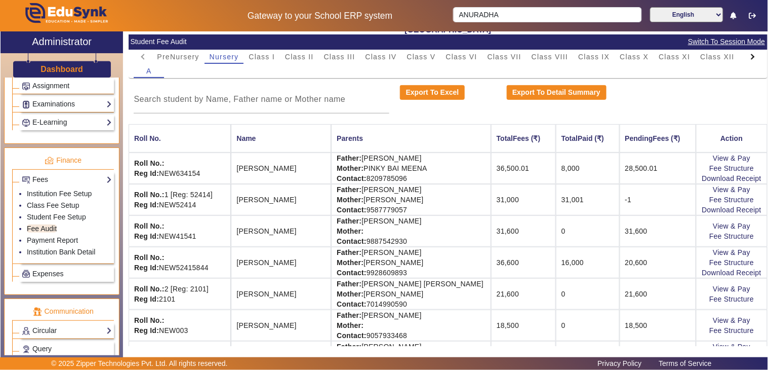
click at [387, 188] on td "Father: [PERSON_NAME] Mother: [PERSON_NAME] Contact: [PHONE_NUMBER]" at bounding box center [411, 199] width 160 height 31
click at [307, 222] on td "[PERSON_NAME]" at bounding box center [281, 230] width 100 height 31
drag, startPoint x: 290, startPoint y: 58, endPoint x: 298, endPoint y: 63, distance: 9.3
click at [290, 58] on span "Class II" at bounding box center [299, 56] width 29 height 7
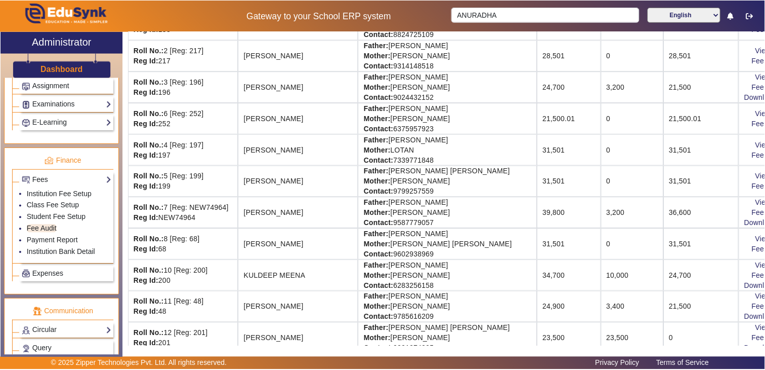
scroll to position [225, 0]
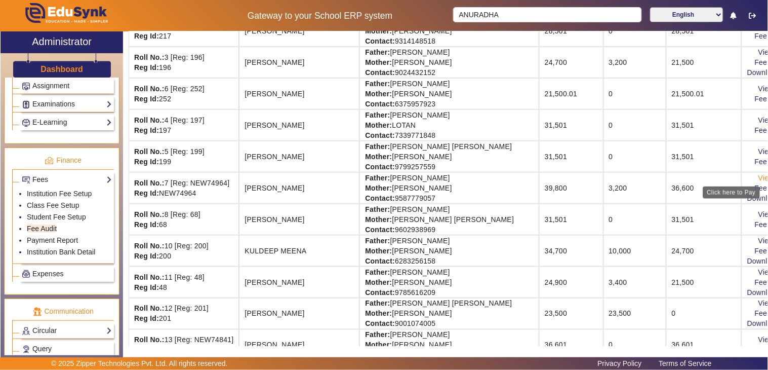
click at [758, 175] on link "View & Pay" at bounding box center [776, 178] width 37 height 8
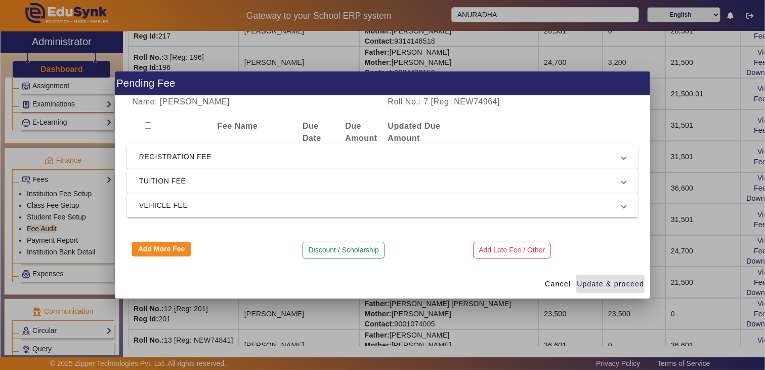
click at [180, 152] on span "REGISTRATION FEE" at bounding box center [380, 156] width 483 height 12
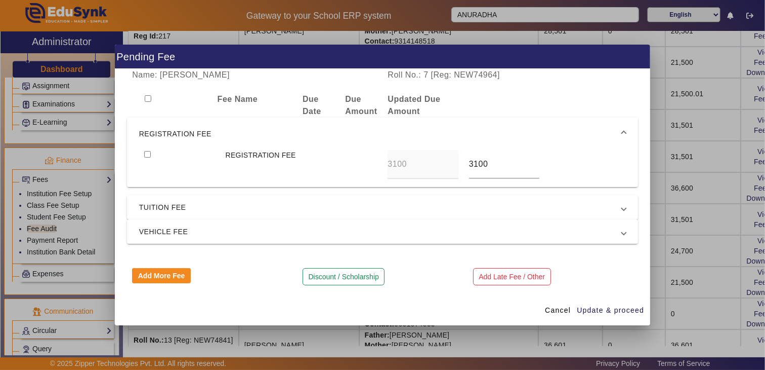
click at [147, 152] on input "checkbox" at bounding box center [147, 154] width 7 height 7
checkbox input "true"
click at [154, 201] on span "TUITION FEE" at bounding box center [380, 207] width 483 height 12
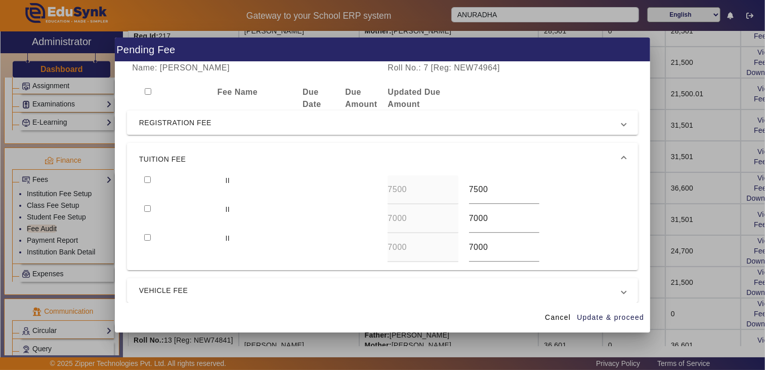
click at [147, 178] on input "checkbox" at bounding box center [147, 179] width 7 height 7
checkbox input "true"
click at [633, 317] on span "Update & proceed" at bounding box center [610, 317] width 67 height 11
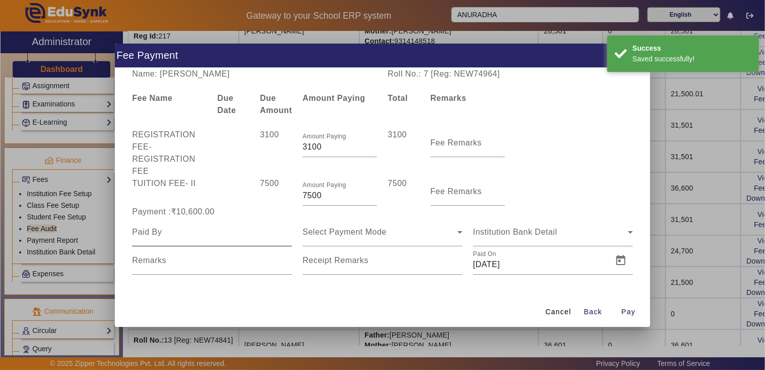
click at [185, 235] on input at bounding box center [212, 232] width 160 height 12
click at [172, 235] on input at bounding box center [212, 232] width 160 height 12
click at [171, 235] on input at bounding box center [212, 232] width 160 height 12
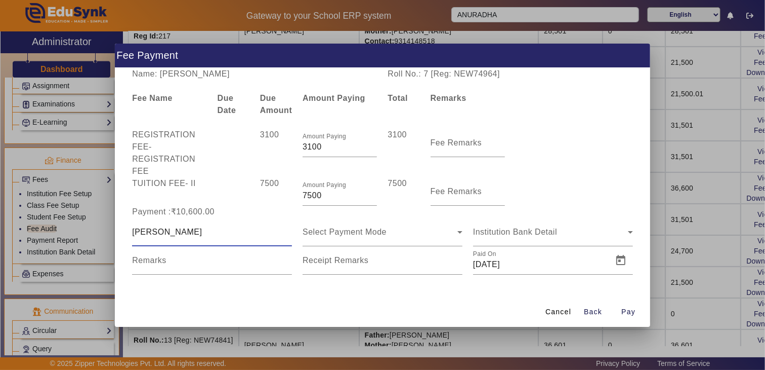
type input "[PERSON_NAME]"
click at [357, 241] on mat-form-field "Select Payment Mode" at bounding box center [383, 232] width 160 height 28
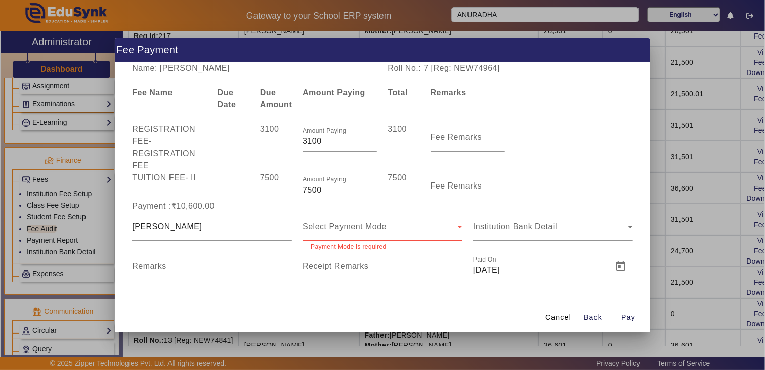
click at [345, 226] on span "Select Payment Mode" at bounding box center [345, 226] width 84 height 9
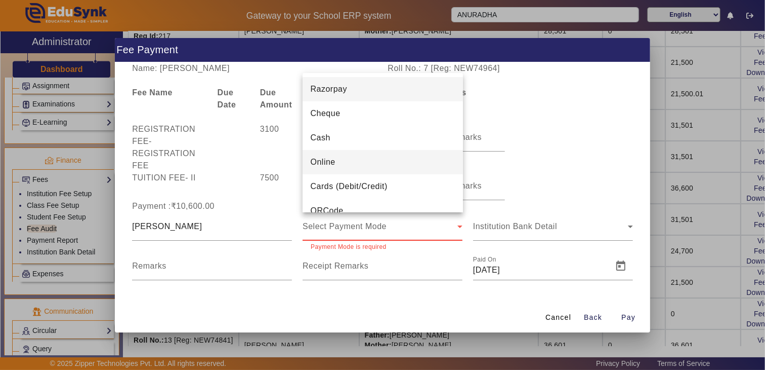
click at [331, 161] on span "Online" at bounding box center [323, 162] width 25 height 12
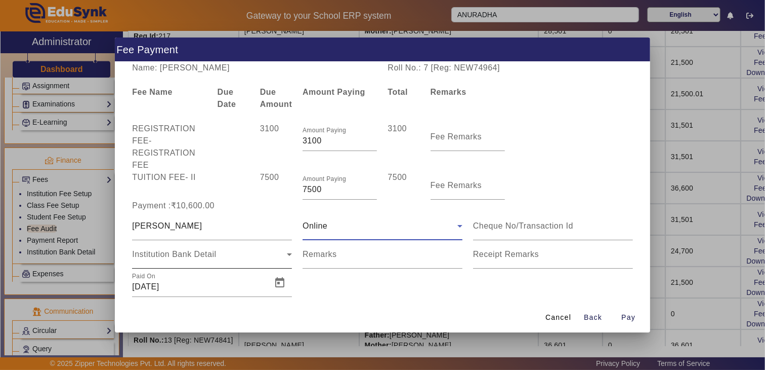
click at [185, 255] on span "Institution Bank Detail" at bounding box center [174, 254] width 84 height 9
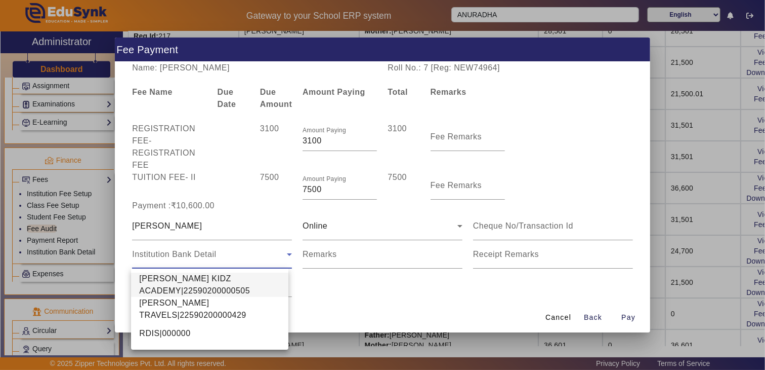
click at [171, 286] on span "[PERSON_NAME] KIDZ ACADEMY|22590200000505" at bounding box center [209, 284] width 141 height 24
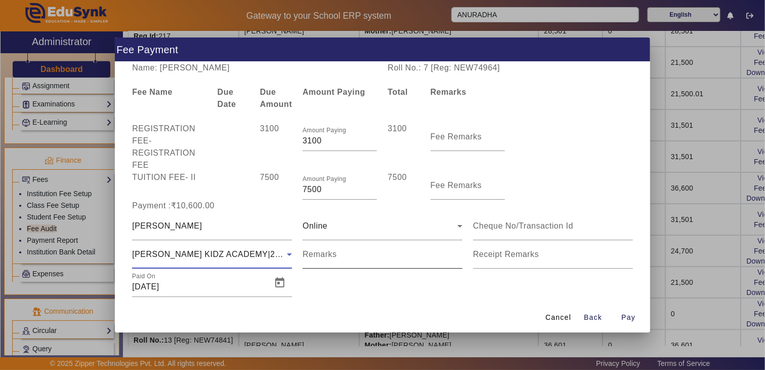
click at [323, 261] on input "Remarks" at bounding box center [383, 258] width 160 height 12
click at [339, 259] on input "Remarks" at bounding box center [383, 258] width 160 height 12
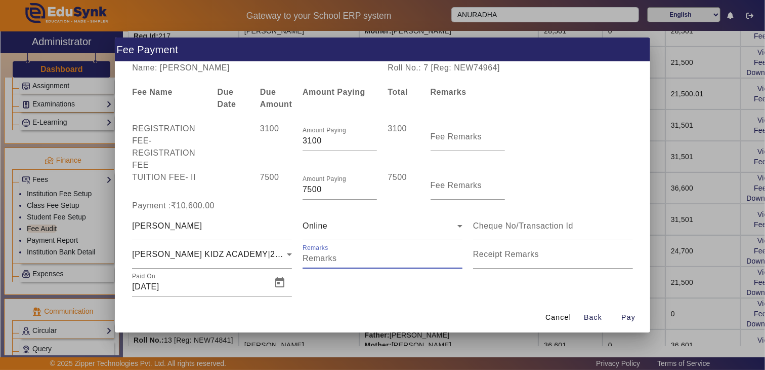
click at [339, 259] on input "Remarks" at bounding box center [383, 258] width 160 height 12
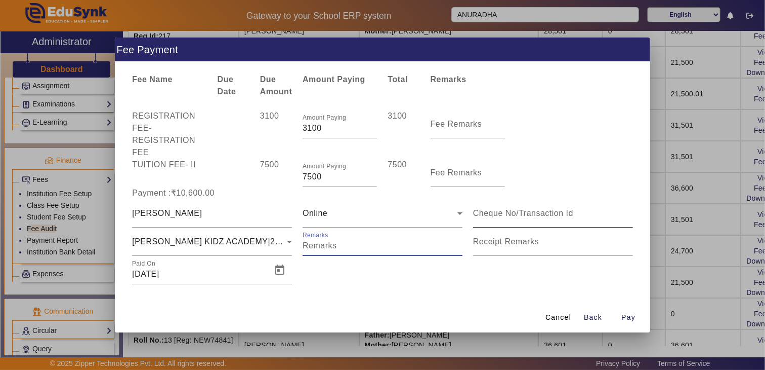
scroll to position [17, 0]
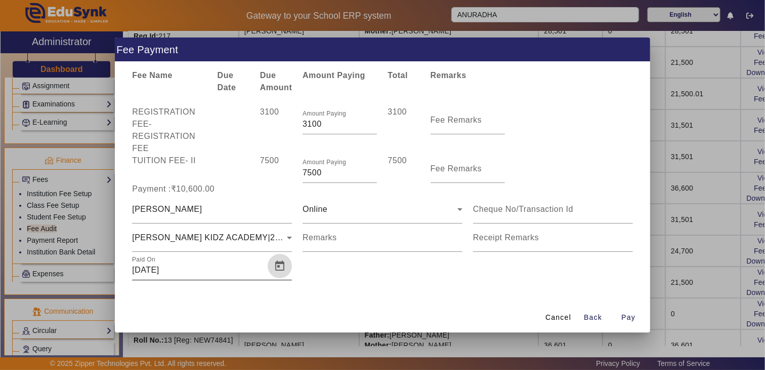
click at [280, 270] on span "Open calendar" at bounding box center [280, 266] width 24 height 24
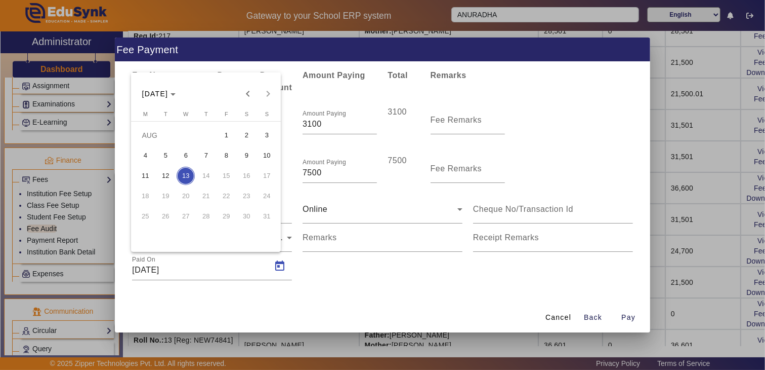
click at [163, 179] on span "12" at bounding box center [165, 176] width 18 height 18
type input "[DATE]"
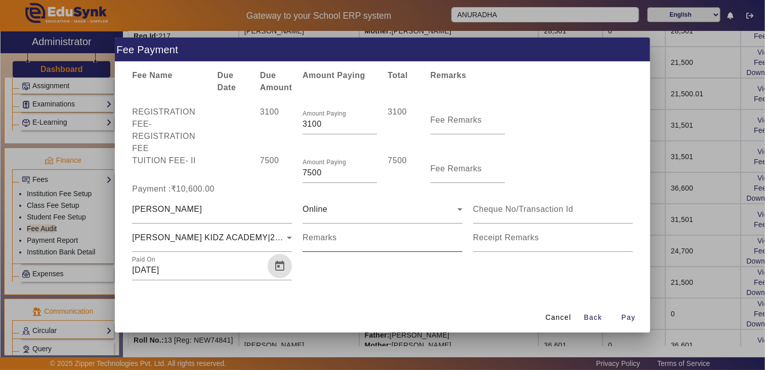
click at [344, 238] on input "Remarks" at bounding box center [383, 241] width 160 height 12
click at [621, 316] on span "button" at bounding box center [629, 317] width 32 height 24
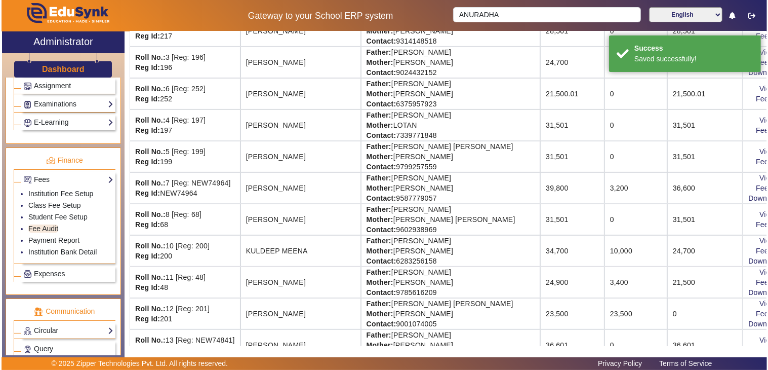
scroll to position [0, 0]
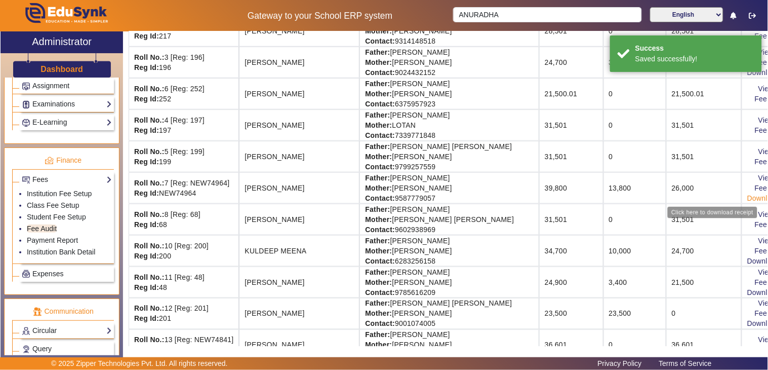
click at [747, 199] on link "Download Receipt" at bounding box center [777, 198] width 60 height 8
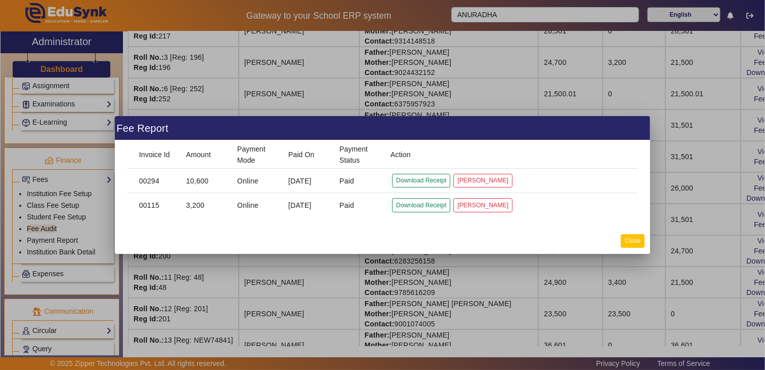
click at [629, 240] on button "Close" at bounding box center [633, 241] width 24 height 14
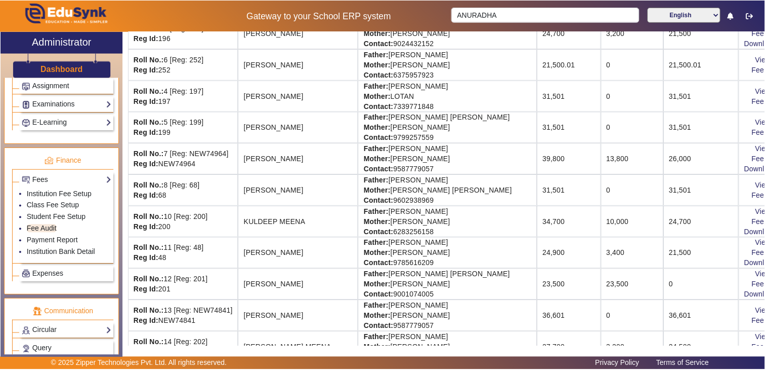
scroll to position [281, 0]
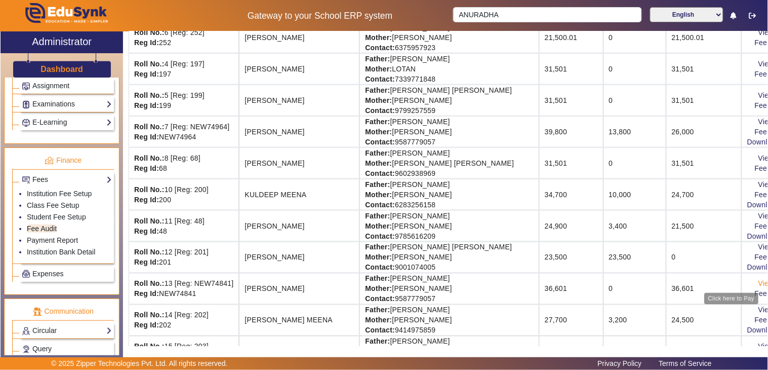
click at [758, 282] on link "View & Pay" at bounding box center [776, 283] width 37 height 8
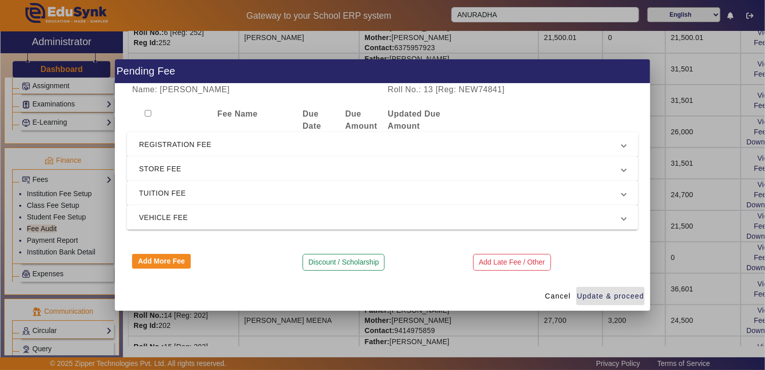
click at [176, 143] on span "REGISTRATION FEE" at bounding box center [380, 144] width 483 height 12
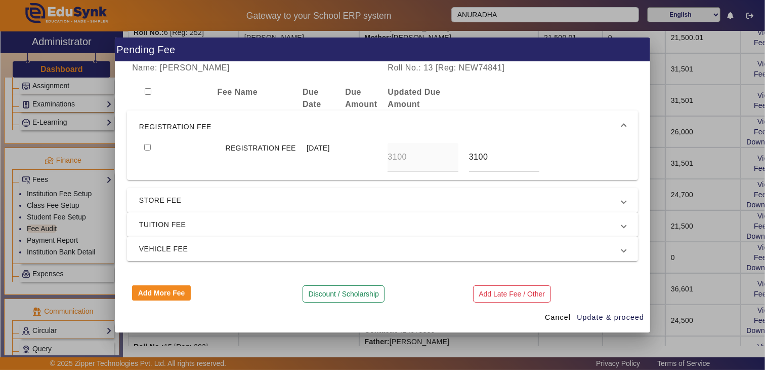
click at [145, 150] on input "checkbox" at bounding box center [147, 147] width 7 height 7
checkbox input "true"
click at [164, 206] on span "STORE FEE" at bounding box center [380, 200] width 483 height 12
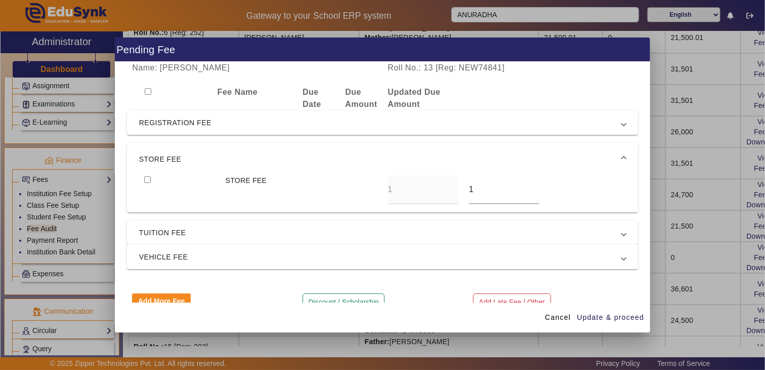
click at [148, 183] on input "checkbox" at bounding box center [147, 179] width 7 height 7
checkbox input "true"
click at [173, 238] on span "TUITION FEE" at bounding box center [380, 232] width 483 height 12
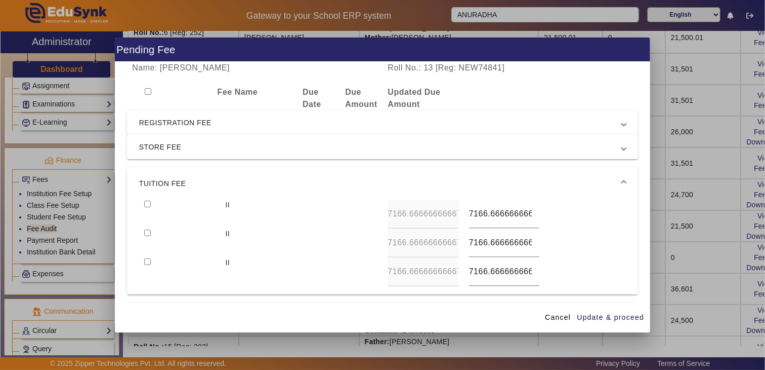
click at [145, 207] on input "checkbox" at bounding box center [147, 203] width 7 height 7
checkbox input "true"
click at [145, 236] on input "checkbox" at bounding box center [147, 232] width 7 height 7
checkbox input "true"
click at [154, 153] on span "STORE FEE" at bounding box center [380, 147] width 483 height 12
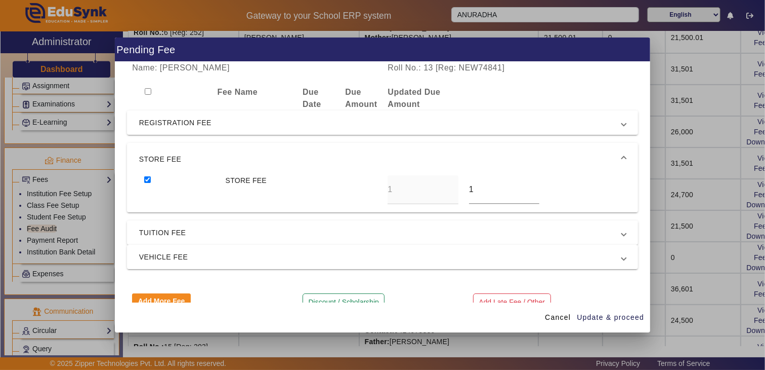
click at [146, 183] on input "checkbox" at bounding box center [147, 179] width 7 height 7
checkbox input "false"
click at [170, 129] on span "REGISTRATION FEE" at bounding box center [380, 122] width 483 height 12
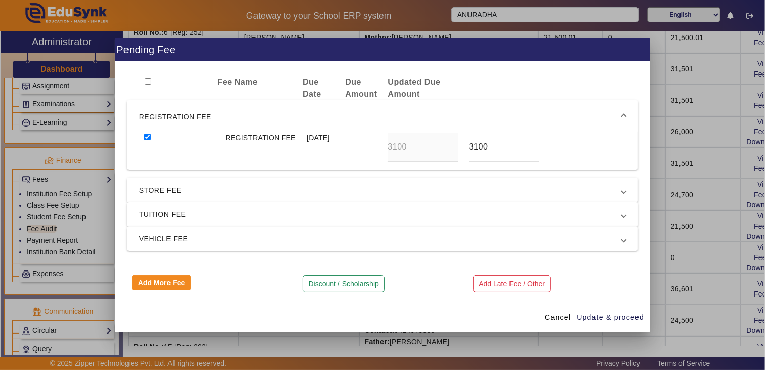
scroll to position [22, 0]
click at [183, 210] on span "TUITION FEE" at bounding box center [380, 214] width 483 height 12
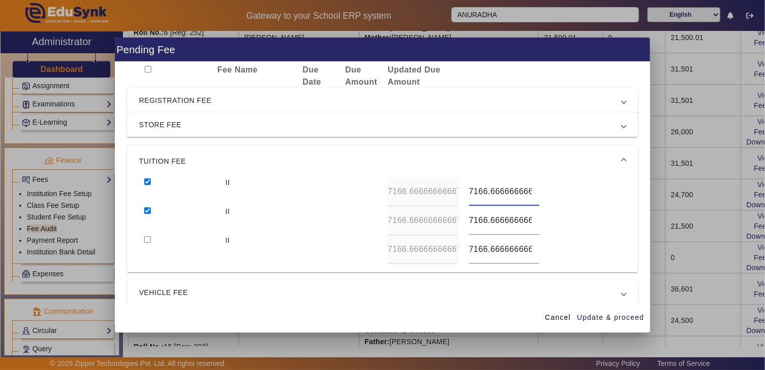
scroll to position [0, 12]
drag, startPoint x: 465, startPoint y: 202, endPoint x: 542, endPoint y: 205, distance: 77.0
click at [542, 205] on div "II 7166.66666666667 7166.66666666667" at bounding box center [382, 191] width 487 height 29
type input "7500"
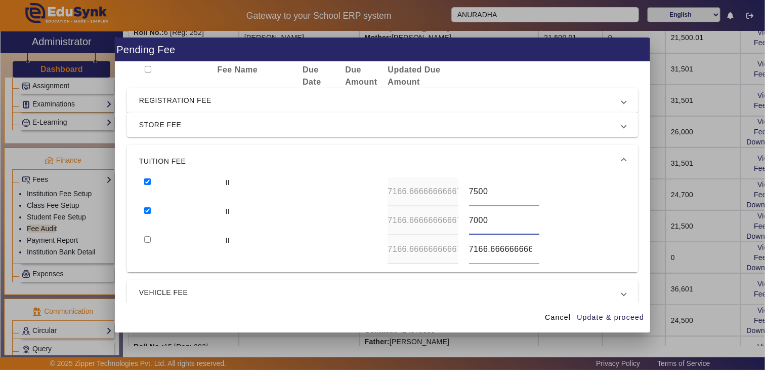
type input "7000"
click at [144, 236] on input "checkbox" at bounding box center [147, 239] width 7 height 7
checkbox input "true"
type input "7000"
click at [635, 319] on span "Update & proceed" at bounding box center [610, 317] width 67 height 11
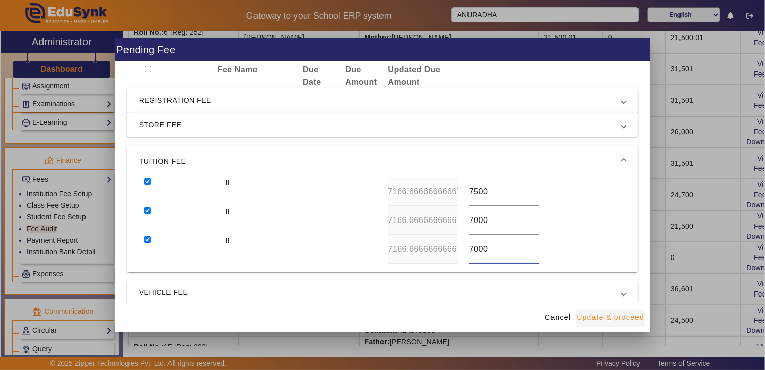
type input "7500"
type input "7000"
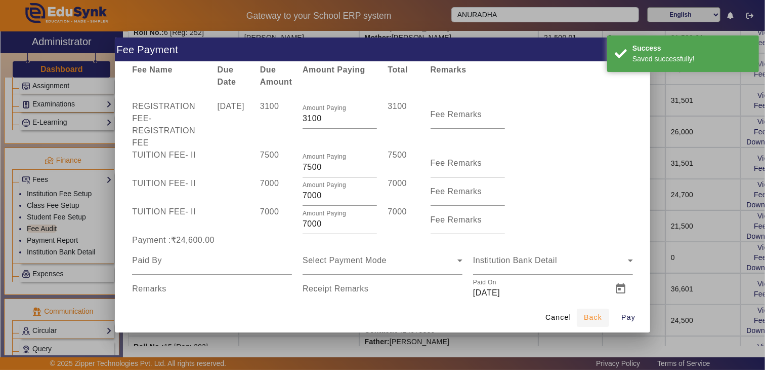
click at [590, 317] on span "Back" at bounding box center [593, 317] width 18 height 11
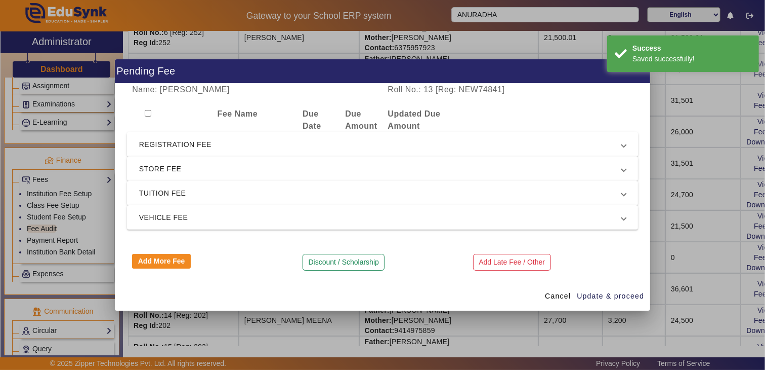
click at [194, 139] on span "REGISTRATION FEE" at bounding box center [380, 144] width 483 height 12
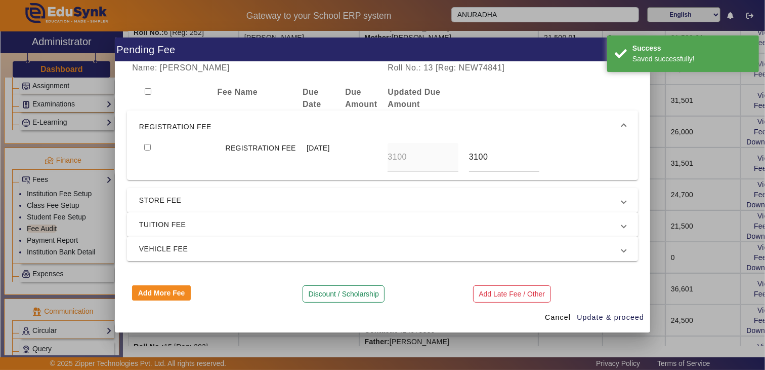
click at [145, 150] on input "checkbox" at bounding box center [147, 147] width 7 height 7
checkbox input "true"
drag, startPoint x: 153, startPoint y: 246, endPoint x: 152, endPoint y: 240, distance: 6.1
click at [153, 236] on mat-expansion-panel-header "TUITION FEE" at bounding box center [382, 224] width 511 height 24
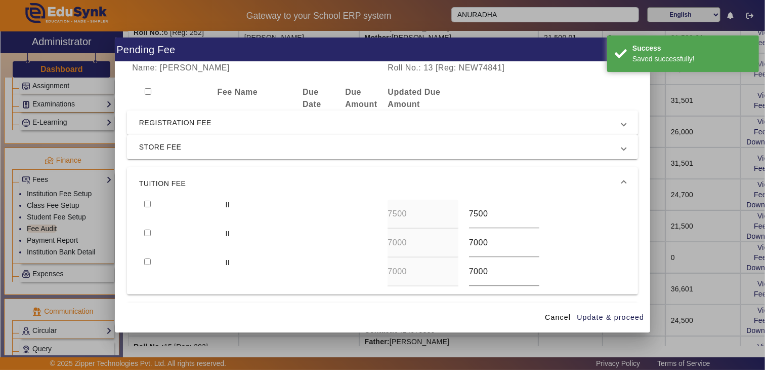
drag, startPoint x: 145, startPoint y: 212, endPoint x: 146, endPoint y: 222, distance: 10.2
click at [145, 207] on input "checkbox" at bounding box center [147, 203] width 7 height 7
checkbox input "true"
click at [145, 236] on input "checkbox" at bounding box center [147, 232] width 7 height 7
checkbox input "true"
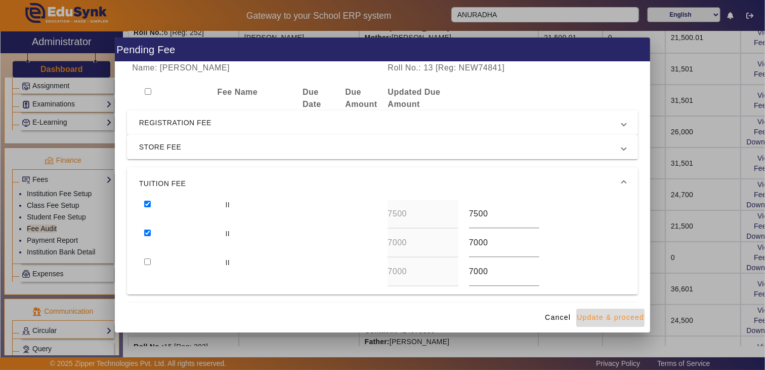
click at [606, 313] on span "Update & proceed" at bounding box center [610, 317] width 67 height 11
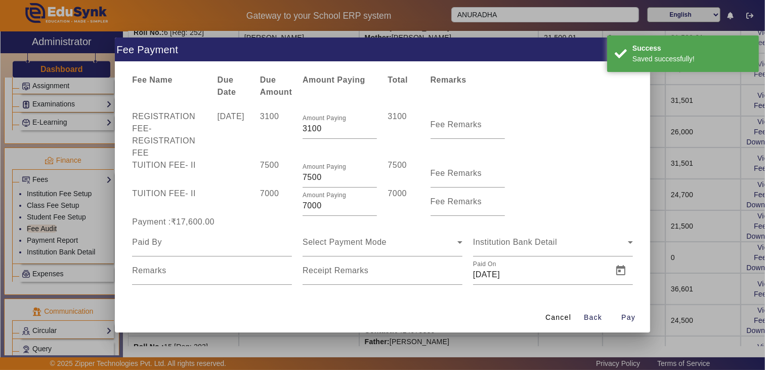
scroll to position [29, 0]
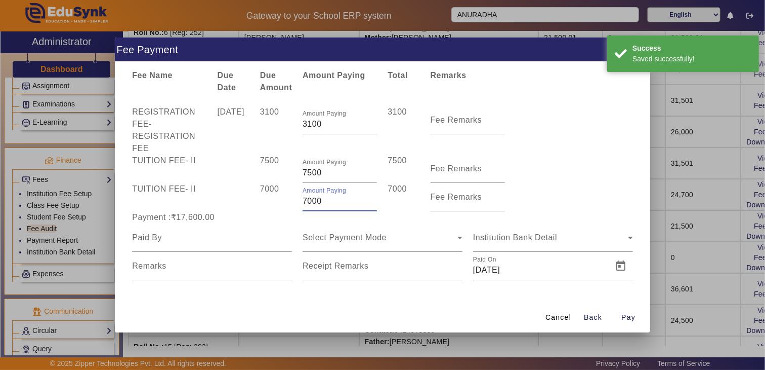
drag, startPoint x: 325, startPoint y: 197, endPoint x: 284, endPoint y: 198, distance: 41.5
click at [284, 198] on div "TUITION FEE - II 7000 Amount Paying 7000 7000 Fee Remarks" at bounding box center [382, 197] width 511 height 28
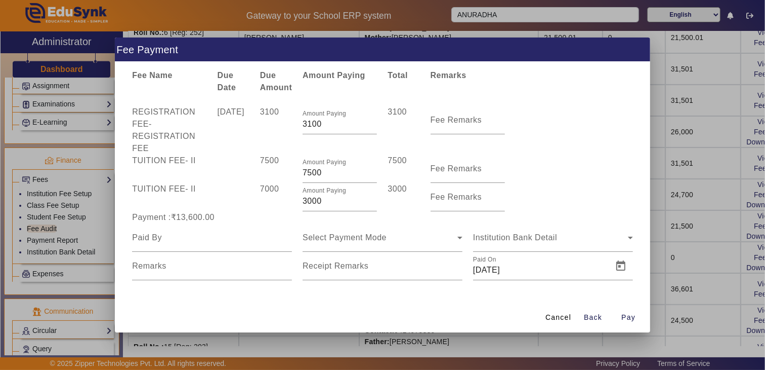
click at [261, 221] on div "Payment :₹13,600.00" at bounding box center [212, 217] width 171 height 12
drag, startPoint x: 295, startPoint y: 200, endPoint x: 280, endPoint y: 203, distance: 15.4
click at [280, 203] on div "TUITION FEE - II 7000 Amount Paying 3000 3000 Fee Remarks" at bounding box center [382, 197] width 511 height 28
click at [277, 206] on div "7000" at bounding box center [276, 197] width 43 height 28
click at [325, 204] on div "Amount Paying 4000" at bounding box center [340, 197] width 74 height 28
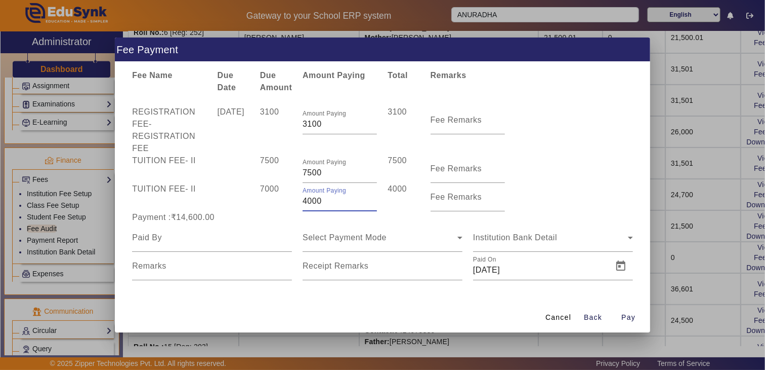
drag, startPoint x: 323, startPoint y: 203, endPoint x: 264, endPoint y: 198, distance: 58.4
click at [264, 198] on div "TUITION FEE - II 7000 Amount Paying 4000 4000 Fee Remarks" at bounding box center [382, 197] width 511 height 28
type input "3800"
click at [266, 229] on div at bounding box center [212, 237] width 160 height 28
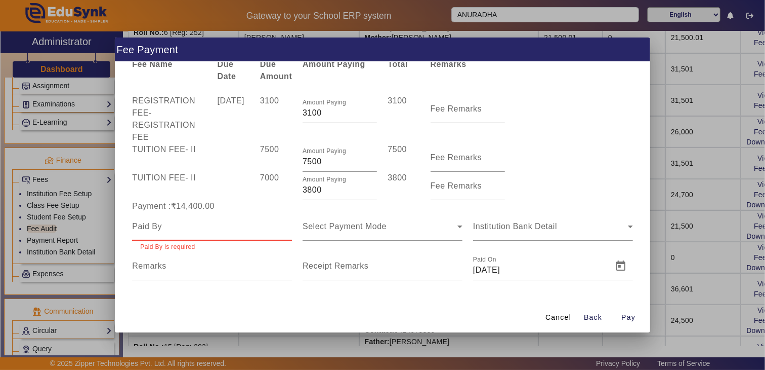
click at [167, 240] on div at bounding box center [212, 226] width 160 height 28
click at [168, 240] on div at bounding box center [212, 226] width 160 height 28
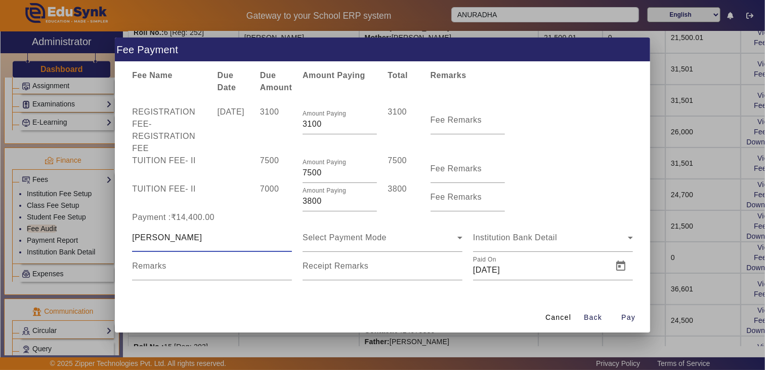
type input "[PERSON_NAME]"
click at [372, 237] on span "Select Payment Mode" at bounding box center [345, 237] width 84 height 9
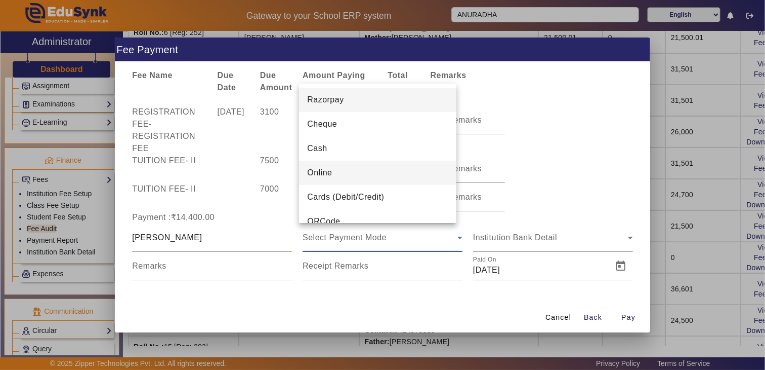
click at [341, 175] on mat-option "Online" at bounding box center [377, 172] width 157 height 24
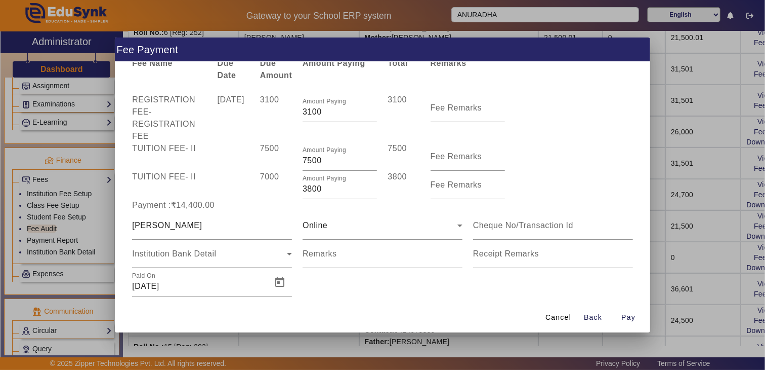
click at [191, 268] on div "Institution Bank Detail" at bounding box center [212, 253] width 160 height 28
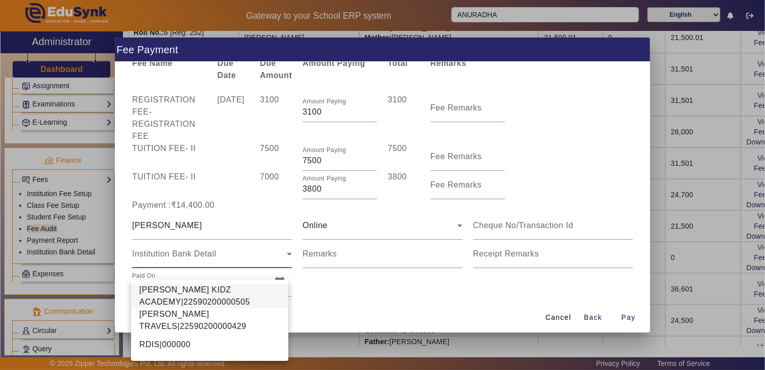
click at [166, 291] on span "[PERSON_NAME] KIDZ ACADEMY|22590200000505" at bounding box center [209, 296] width 141 height 24
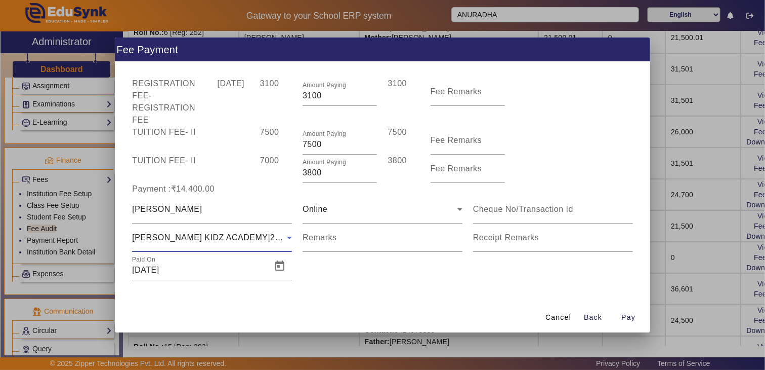
scroll to position [57, 0]
click at [332, 236] on mat-label "Remarks" at bounding box center [320, 237] width 34 height 9
click at [332, 236] on input "Remarks" at bounding box center [383, 241] width 160 height 12
click at [332, 238] on input "Remarks" at bounding box center [383, 241] width 160 height 12
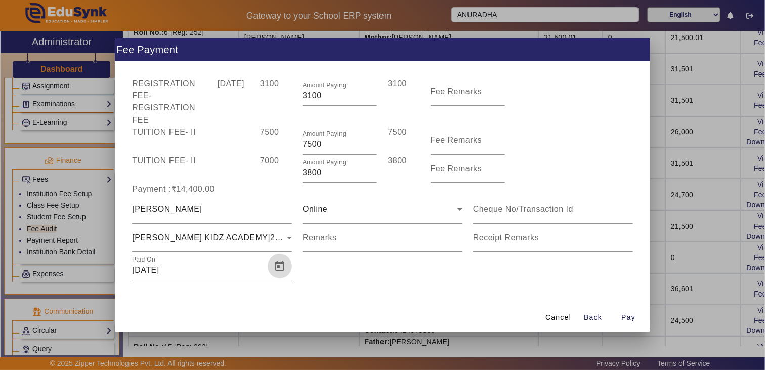
click at [274, 267] on span "Open calendar" at bounding box center [280, 266] width 24 height 24
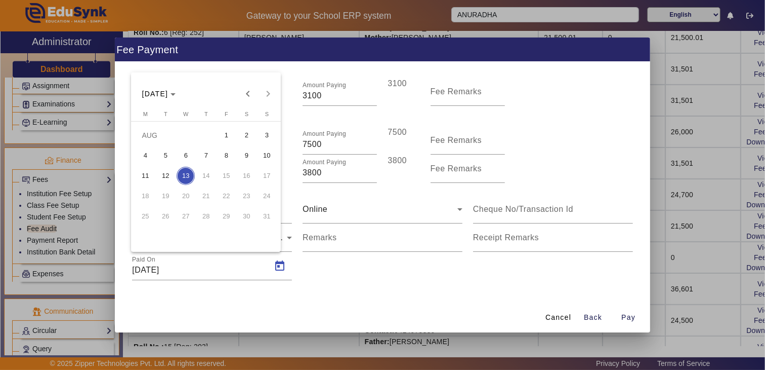
click at [170, 175] on span "12" at bounding box center [165, 176] width 18 height 18
type input "[DATE]"
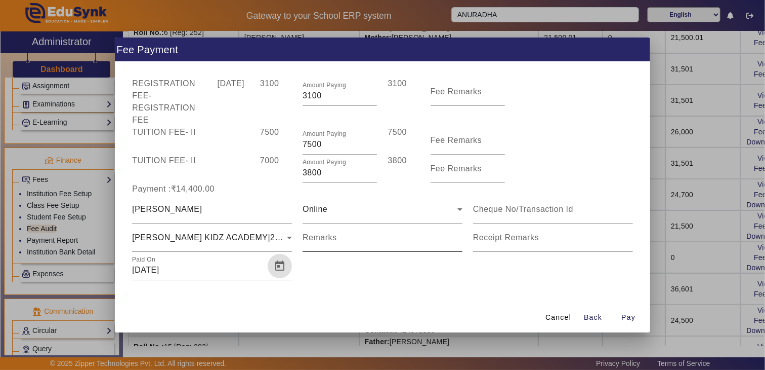
click at [309, 240] on mat-label "Remarks" at bounding box center [320, 237] width 34 height 9
click at [309, 240] on input "Remarks" at bounding box center [383, 241] width 160 height 12
type input "TOTAL PAY 25000"
drag, startPoint x: 627, startPoint y: 319, endPoint x: 620, endPoint y: 313, distance: 9.3
click at [626, 319] on span "Pay" at bounding box center [629, 317] width 14 height 11
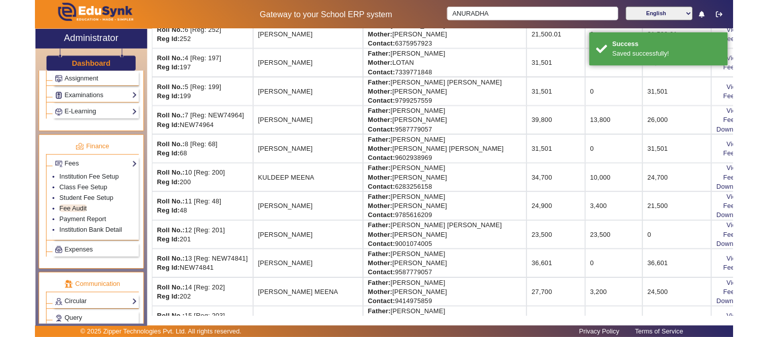
scroll to position [0, 0]
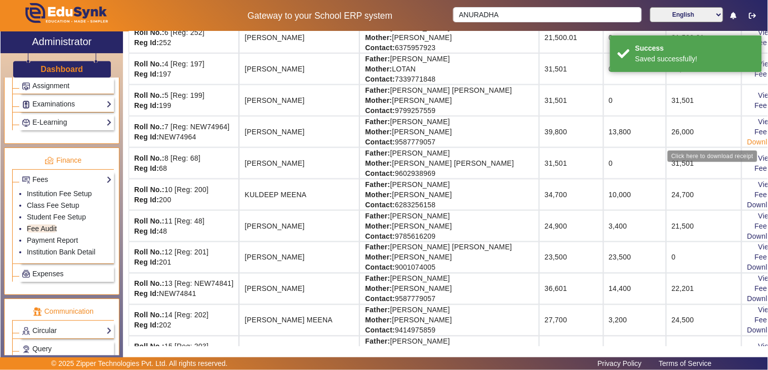
click at [747, 140] on link "Download Receipt" at bounding box center [777, 142] width 60 height 8
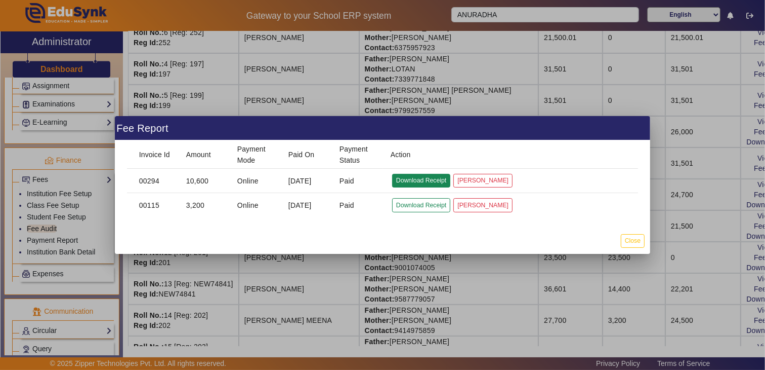
drag, startPoint x: 432, startPoint y: 177, endPoint x: 432, endPoint y: 183, distance: 5.6
click at [432, 178] on button "Download Receipt" at bounding box center [421, 181] width 58 height 14
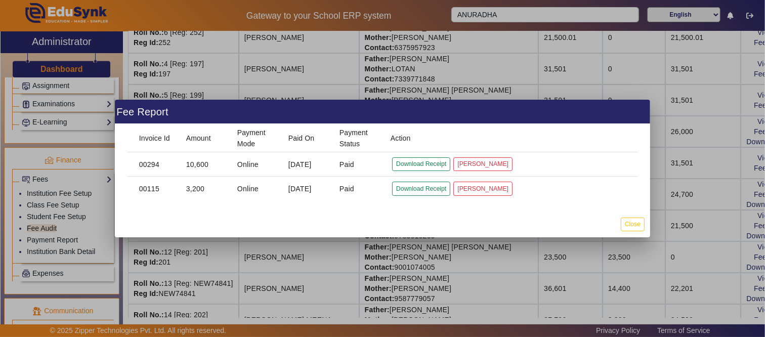
drag, startPoint x: 638, startPoint y: 239, endPoint x: 621, endPoint y: 244, distance: 17.9
click at [638, 239] on div at bounding box center [382, 168] width 765 height 337
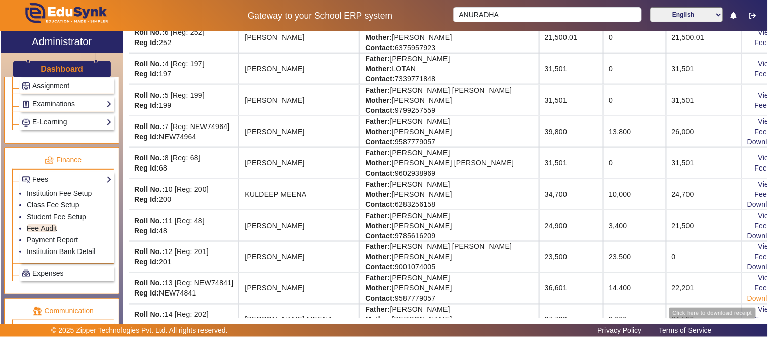
click at [747, 298] on link "Download Receipt" at bounding box center [777, 299] width 60 height 8
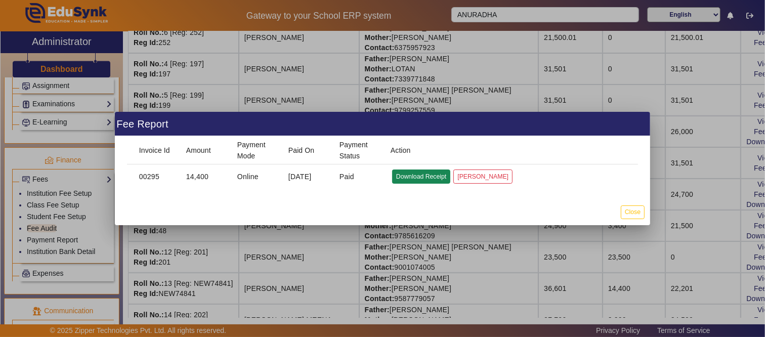
click at [429, 175] on button "Download Receipt" at bounding box center [421, 177] width 58 height 14
click at [635, 213] on button "Close" at bounding box center [633, 213] width 24 height 14
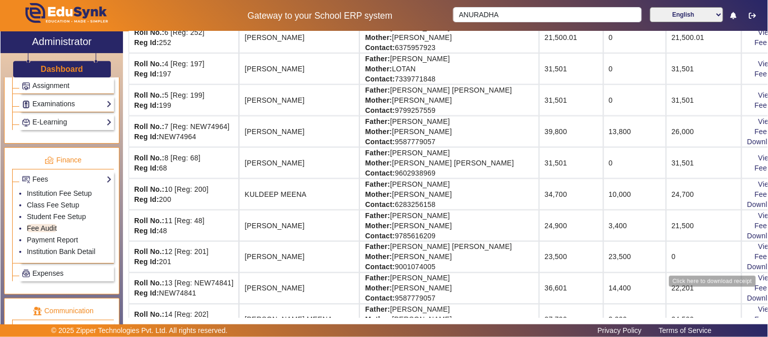
click at [730, 280] on div "Click here to download receipt" at bounding box center [713, 282] width 96 height 12
click at [758, 279] on link "View & Pay" at bounding box center [776, 278] width 37 height 8
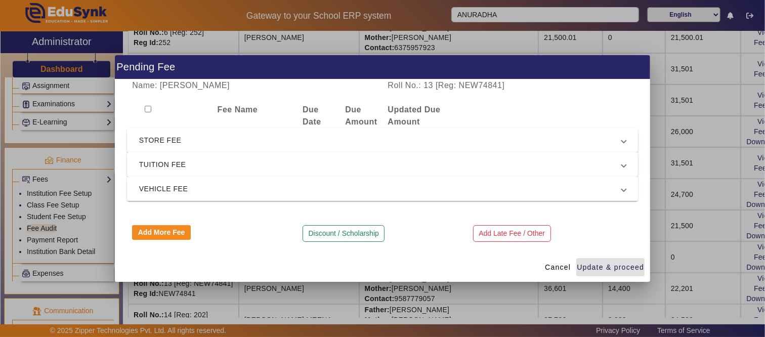
click at [309, 185] on span "VEHICLE FEE" at bounding box center [380, 189] width 483 height 12
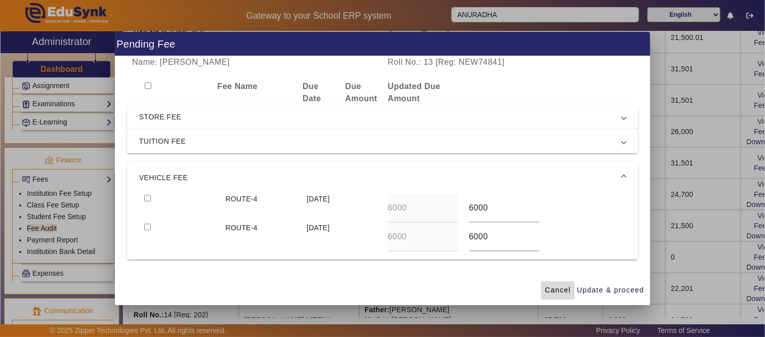
click at [557, 285] on button "Cancel" at bounding box center [558, 290] width 34 height 18
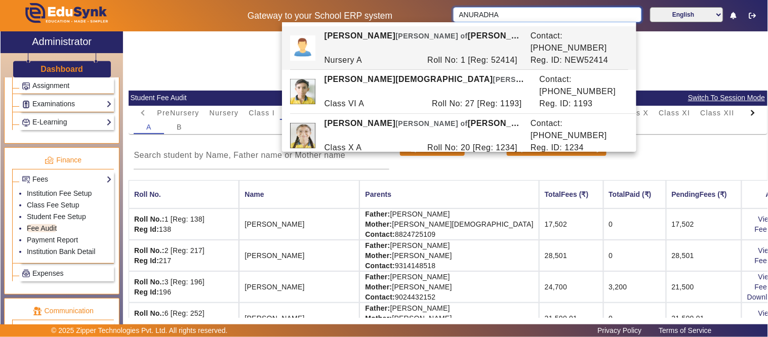
drag, startPoint x: 515, startPoint y: 18, endPoint x: 362, endPoint y: 27, distance: 153.6
click at [362, 27] on body "Gateway to your School ERP system ANURADHA English हिंदी (Hindi) ಕನ್ನಡ (Kannada…" at bounding box center [384, 168] width 768 height 337
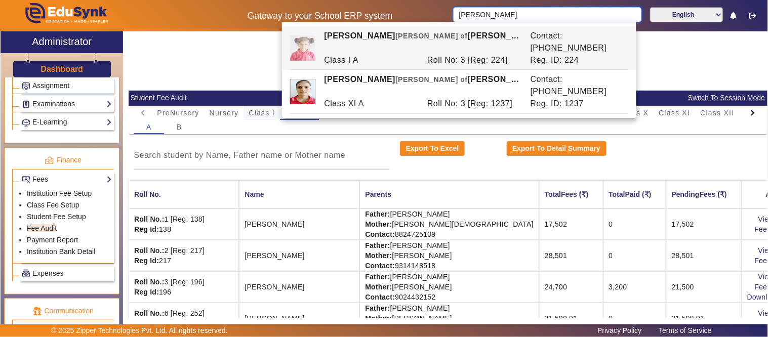
type input "[PERSON_NAME]"
click at [258, 110] on span "Class I" at bounding box center [262, 112] width 26 height 7
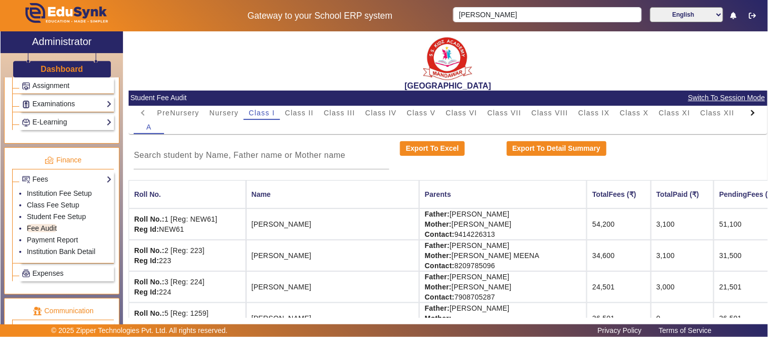
scroll to position [56, 0]
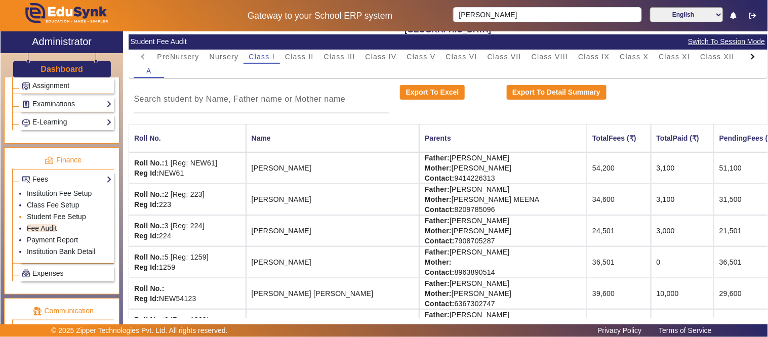
click at [41, 218] on link "Student Fee Setup" at bounding box center [56, 217] width 59 height 8
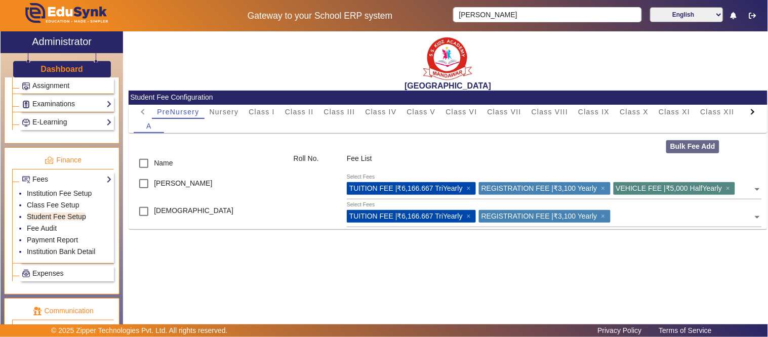
click at [261, 102] on mat-card-header "Student Fee Configuration" at bounding box center [448, 98] width 639 height 14
click at [264, 109] on span "Class I" at bounding box center [262, 111] width 26 height 7
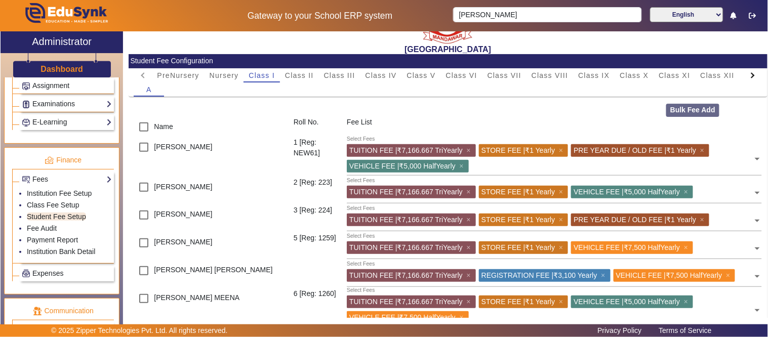
scroll to position [56, 0]
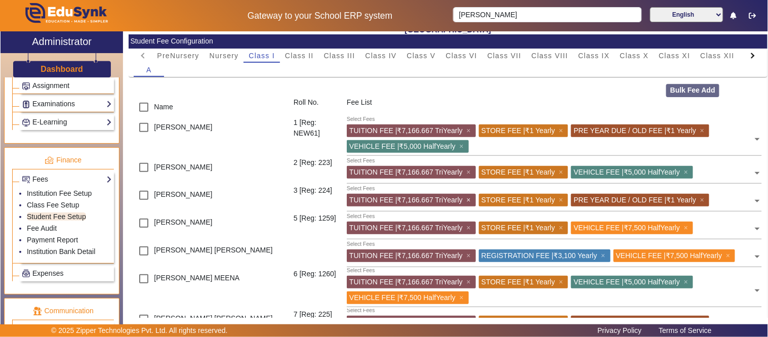
click at [469, 201] on span "×" at bounding box center [470, 200] width 7 height 8
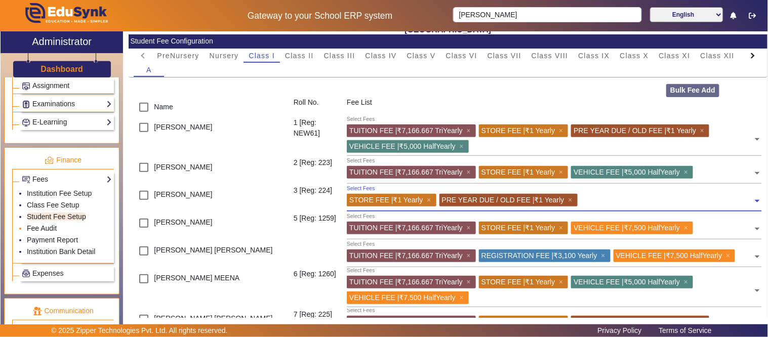
click at [46, 231] on link "Fee Audit" at bounding box center [42, 228] width 30 height 8
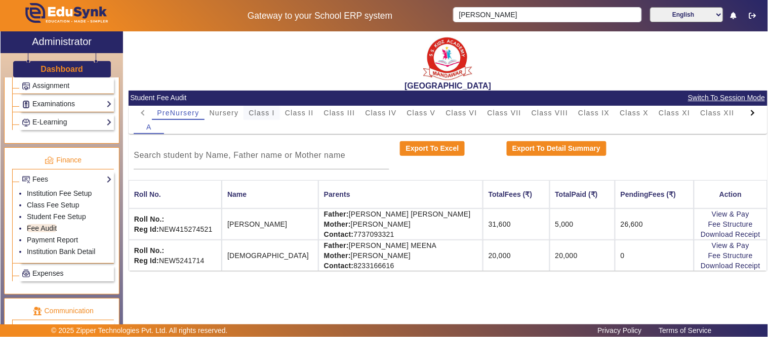
click at [263, 115] on span "Class I" at bounding box center [262, 112] width 26 height 7
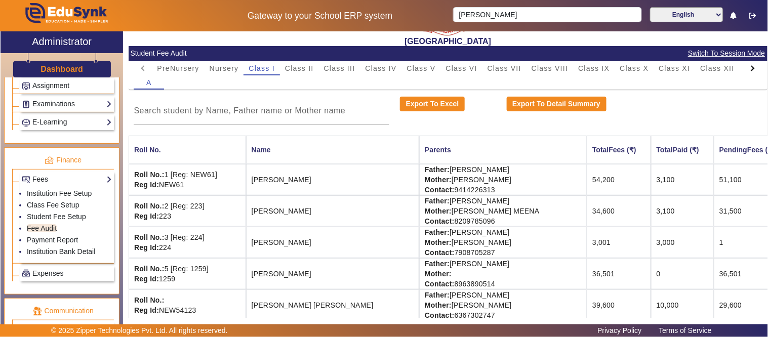
scroll to position [56, 0]
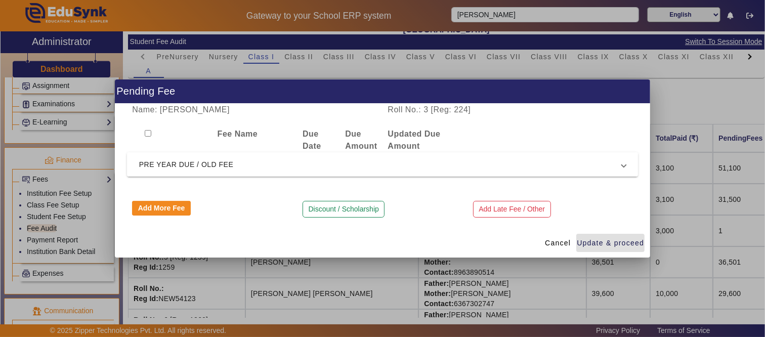
click at [233, 165] on span "PRE YEAR DUE / OLD FEE" at bounding box center [380, 164] width 483 height 12
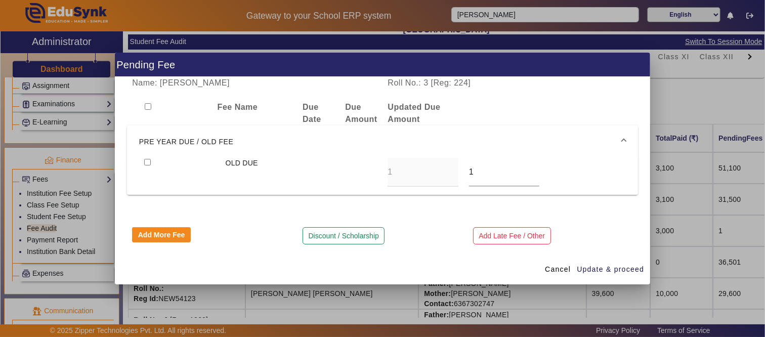
drag, startPoint x: 206, startPoint y: 140, endPoint x: 220, endPoint y: 151, distance: 18.0
click at [205, 140] on span "PRE YEAR DUE / OLD FEE" at bounding box center [380, 142] width 483 height 12
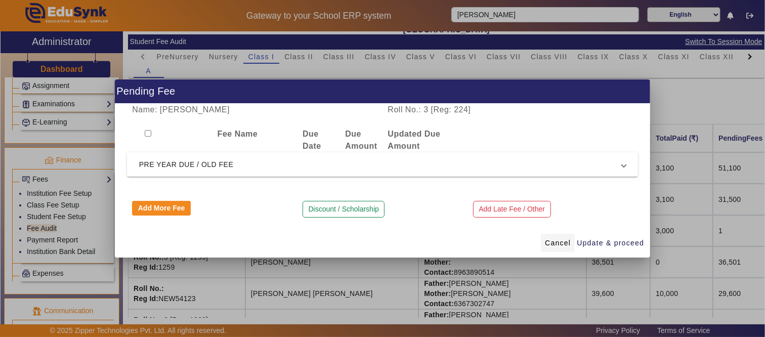
click at [556, 240] on span "Cancel" at bounding box center [558, 243] width 26 height 11
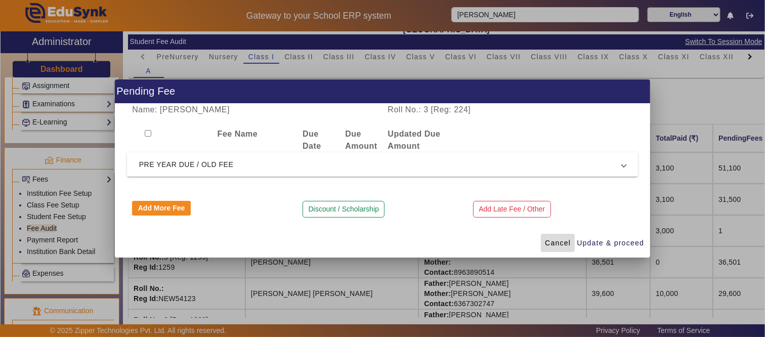
click at [547, 240] on span "Cancel" at bounding box center [558, 243] width 26 height 11
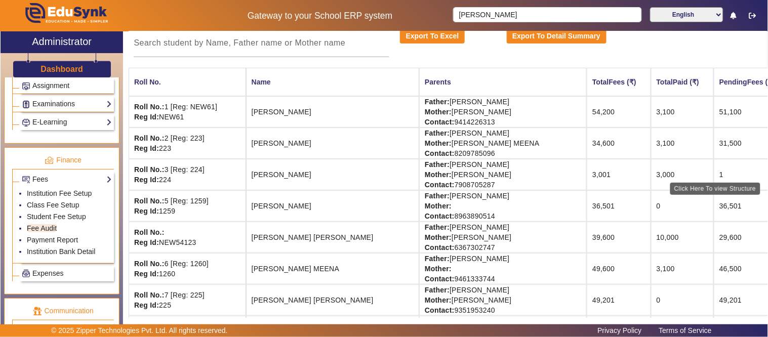
scroll to position [112, 37]
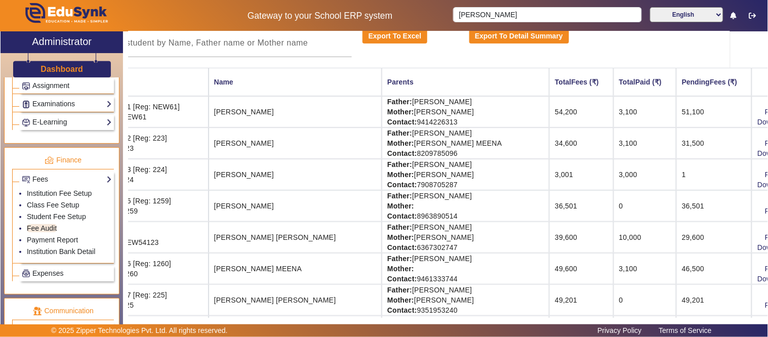
drag, startPoint x: 250, startPoint y: 174, endPoint x: 768, endPoint y: 178, distance: 517.9
click at [768, 178] on div "[GEOGRAPHIC_DATA] Student Fee Audit Switch To Session Mode PreNursery Nursery C…" at bounding box center [448, 174] width 639 height 287
click at [676, 174] on td "1" at bounding box center [713, 174] width 75 height 31
click at [676, 171] on td "1" at bounding box center [713, 174] width 75 height 31
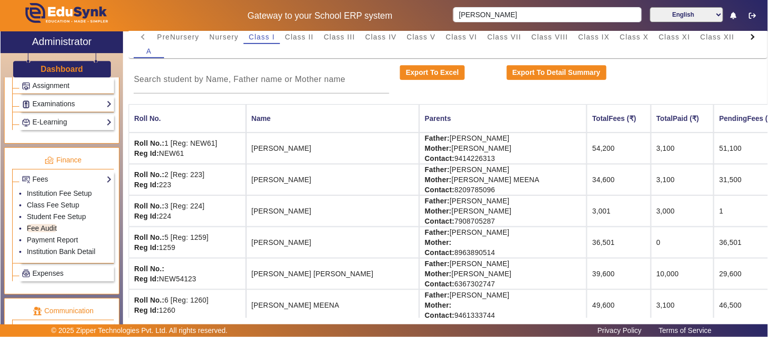
scroll to position [56, 0]
